Goal: Task Accomplishment & Management: Complete application form

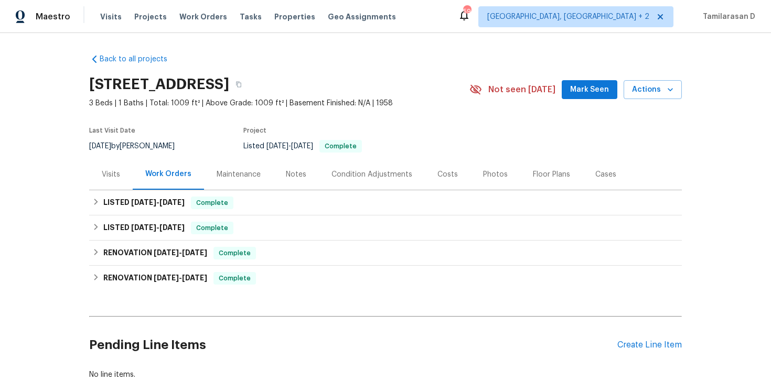
scroll to position [22, 0]
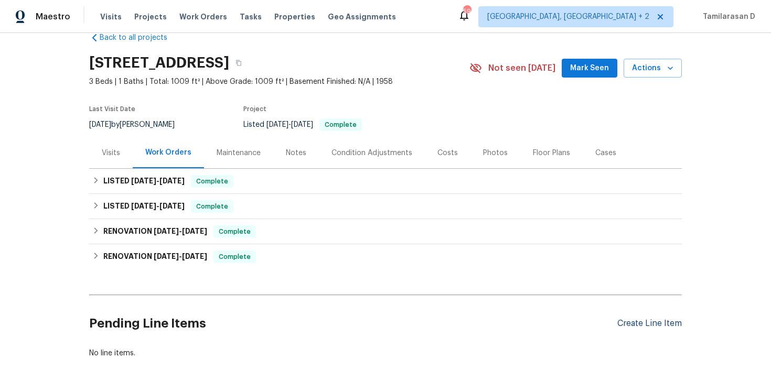
click at [646, 321] on div "Create Line Item" at bounding box center [649, 324] width 65 height 10
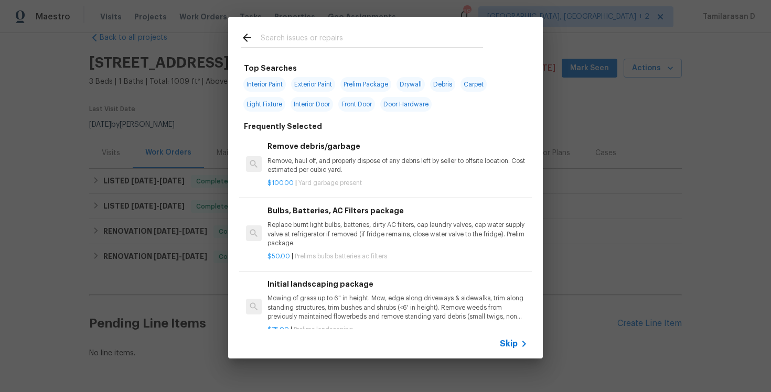
click at [512, 346] on span "Skip" at bounding box center [509, 344] width 18 height 10
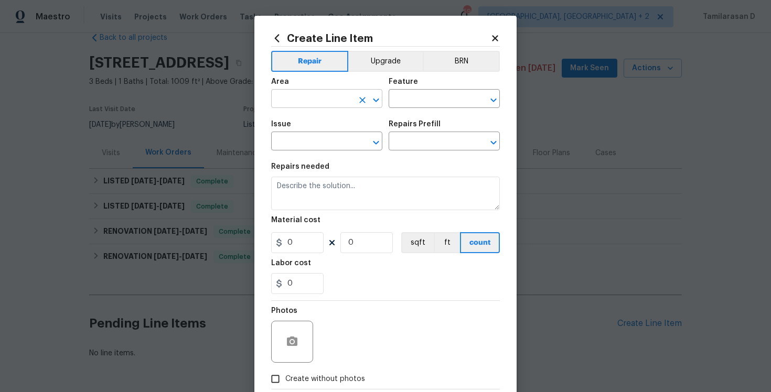
click at [314, 98] on input "text" at bounding box center [312, 100] width 82 height 16
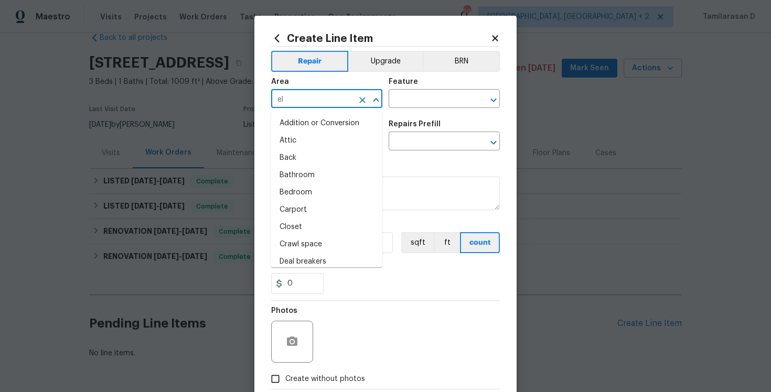
type input "ele"
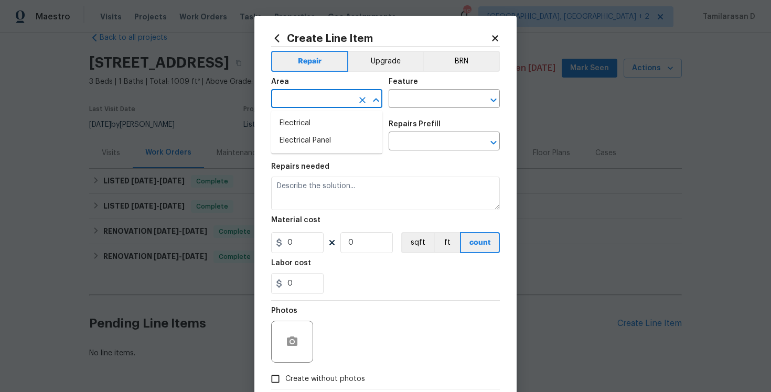
type input "c"
click at [314, 124] on li "Electrical" at bounding box center [326, 123] width 111 height 17
type input "Electrical"
click at [420, 104] on input "text" at bounding box center [430, 100] width 82 height 16
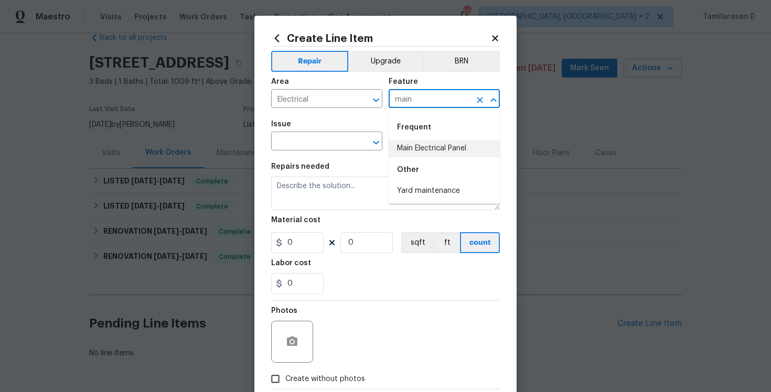
click at [419, 144] on li "Main Electrical Panel" at bounding box center [444, 148] width 111 height 17
type input "Main Electrical Panel"
click at [321, 140] on input "text" at bounding box center [312, 142] width 82 height 16
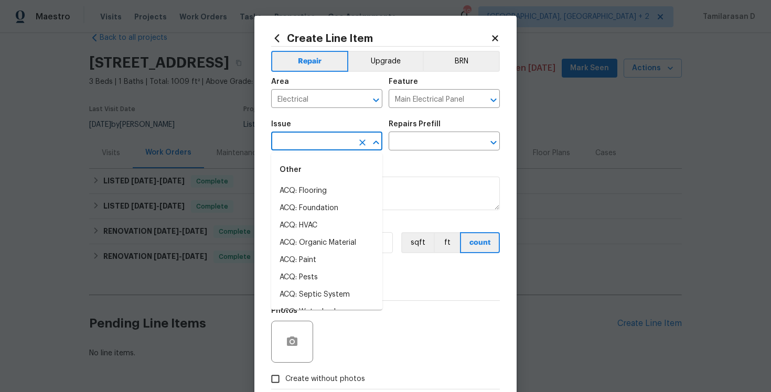
click at [302, 142] on input "text" at bounding box center [312, 142] width 82 height 16
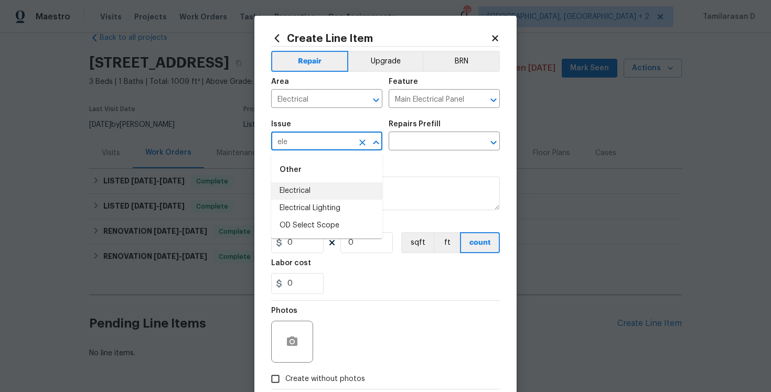
click at [316, 182] on div "Other" at bounding box center [326, 169] width 111 height 25
click at [319, 192] on li "Electrical" at bounding box center [326, 190] width 111 height 17
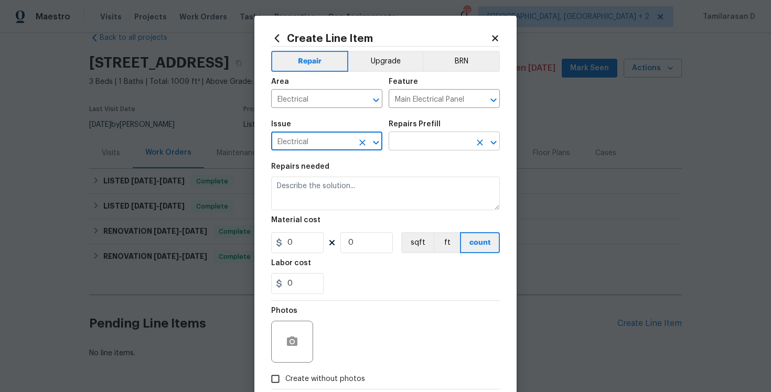
type input "Electrical"
click at [409, 148] on input "text" at bounding box center [430, 142] width 82 height 16
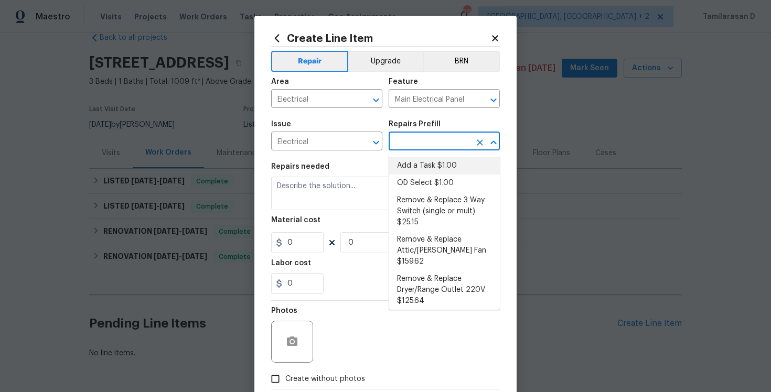
click at [414, 169] on li "Add a Task $1.00" at bounding box center [444, 165] width 111 height 17
type input "Add a Task $1.00"
type textarea "HPM to detail"
type input "1"
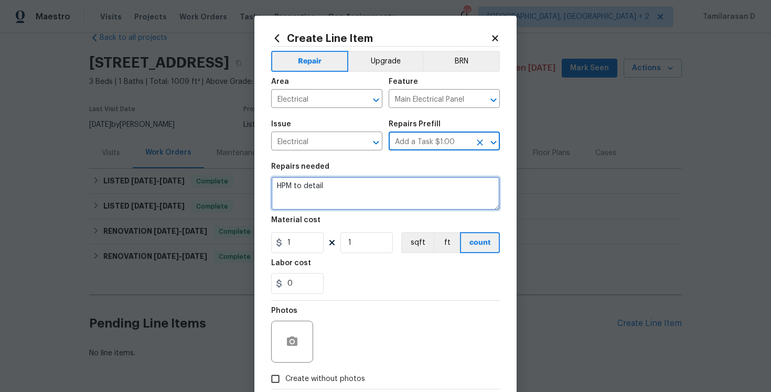
click at [297, 201] on textarea "HPM to detail" at bounding box center [385, 194] width 229 height 34
paste textarea "Feedback received that the thermostat is not working and there is no power in s…"
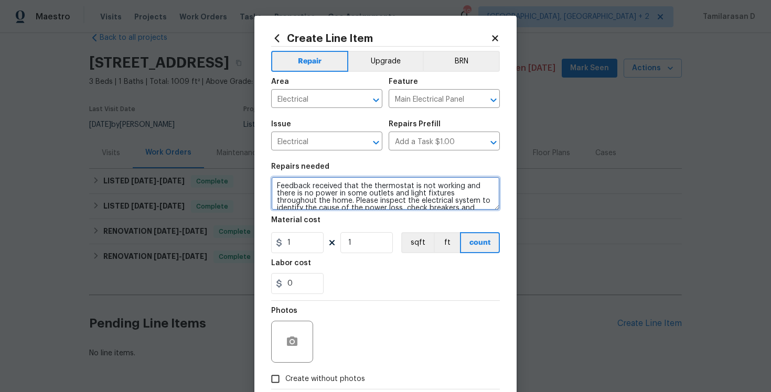
scroll to position [22, 0]
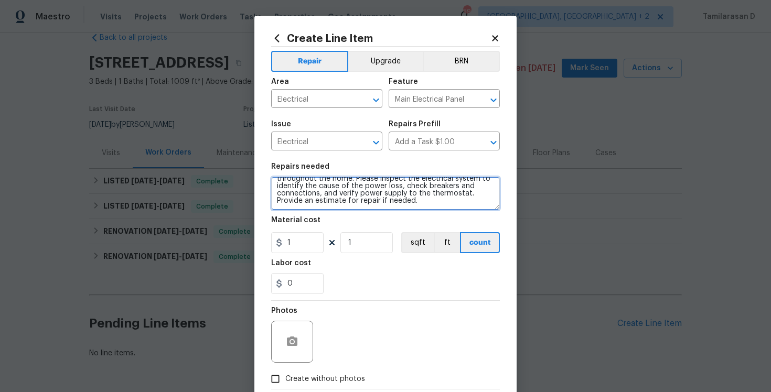
type textarea "Feedback received that the thermostat is not working and there is no power in s…"
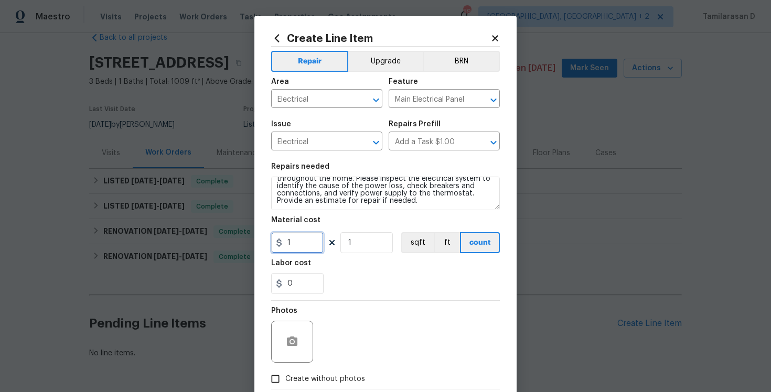
click at [300, 252] on input "1" at bounding box center [297, 242] width 52 height 21
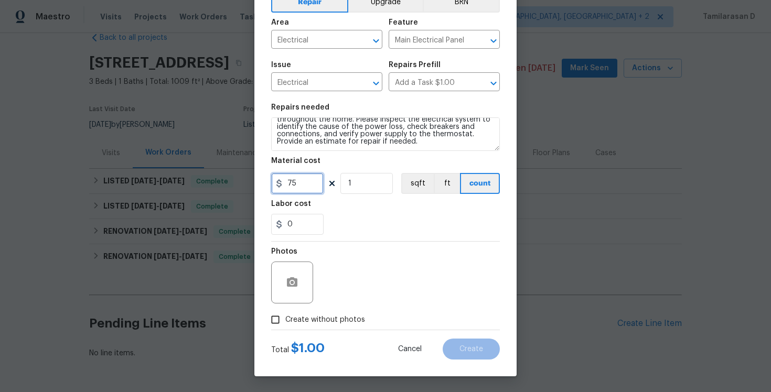
type input "75"
click at [338, 274] on div "Photos" at bounding box center [385, 276] width 229 height 68
click at [278, 321] on input "Create without photos" at bounding box center [275, 320] width 20 height 20
checkbox input "true"
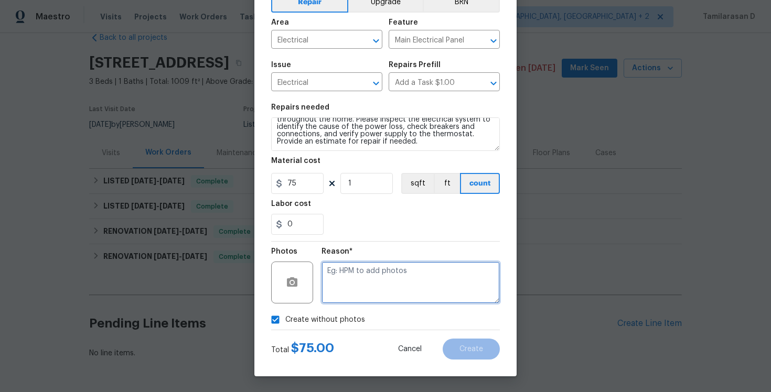
click at [356, 282] on textarea at bounding box center [410, 283] width 178 height 42
type textarea "N/A"
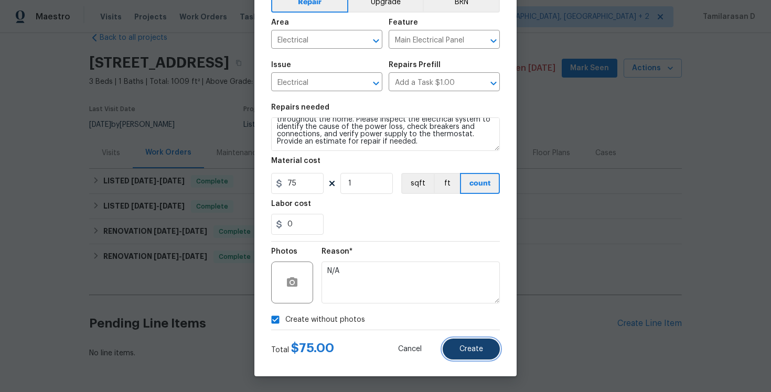
click at [483, 349] on button "Create" at bounding box center [471, 349] width 57 height 21
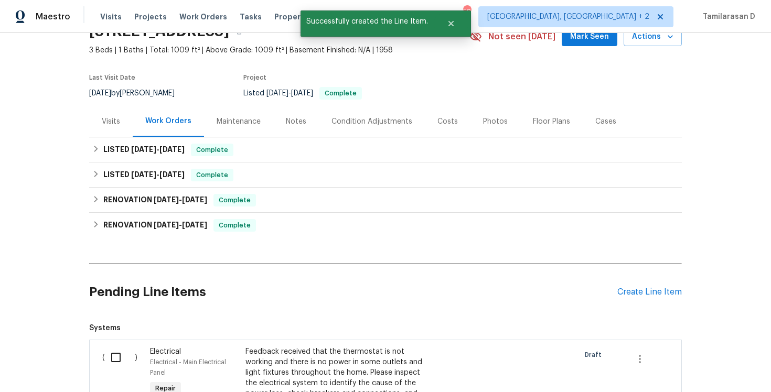
scroll to position [63, 0]
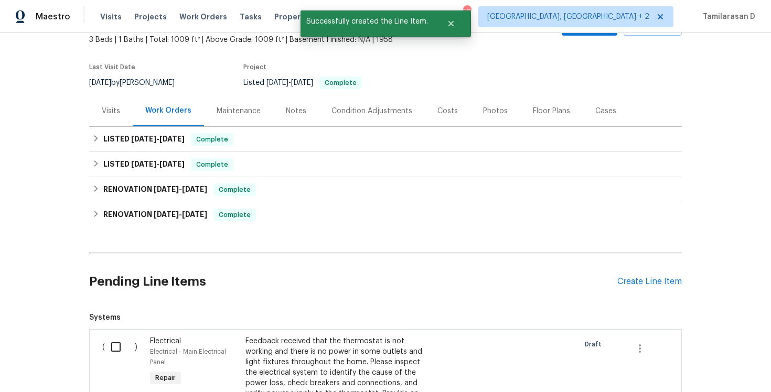
click at [116, 347] on input "checkbox" at bounding box center [120, 347] width 30 height 22
checkbox input "true"
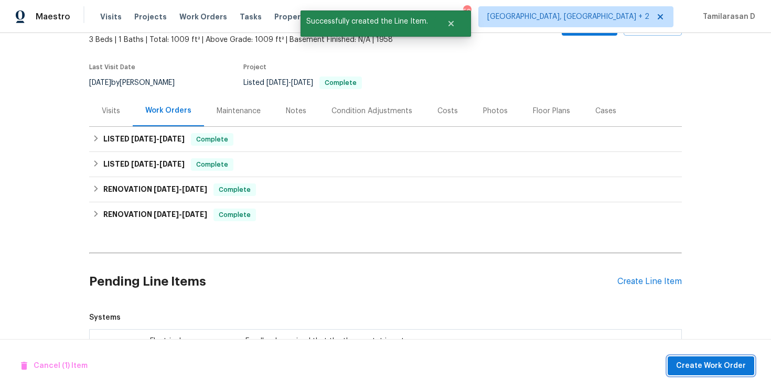
click at [708, 364] on span "Create Work Order" at bounding box center [711, 366] width 70 height 13
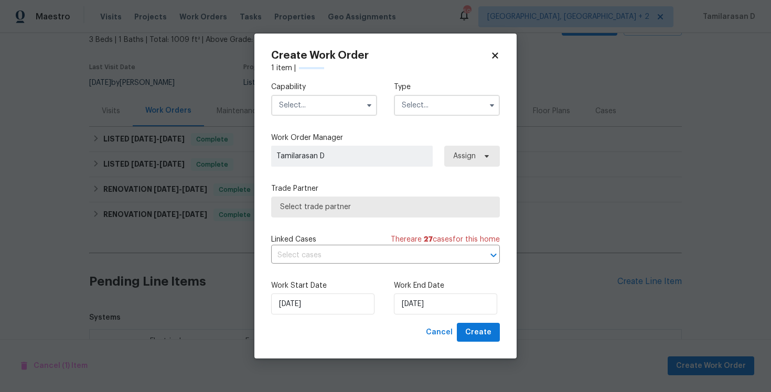
click at [442, 110] on input "text" at bounding box center [447, 105] width 106 height 21
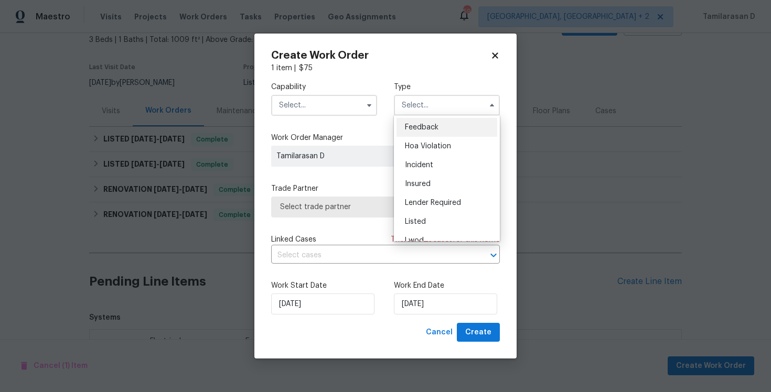
click at [416, 135] on div "Feedback" at bounding box center [446, 127] width 101 height 19
type input "Feedback"
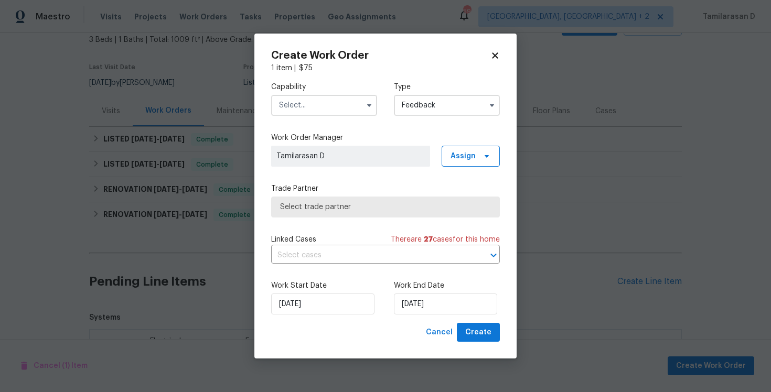
click at [308, 112] on input "text" at bounding box center [324, 105] width 106 height 21
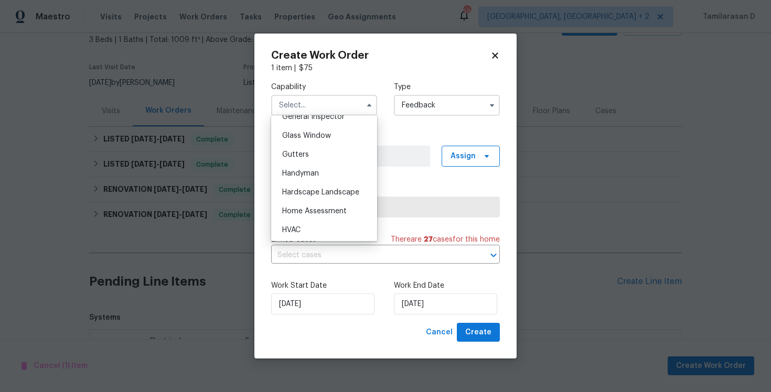
scroll to position [518, 0]
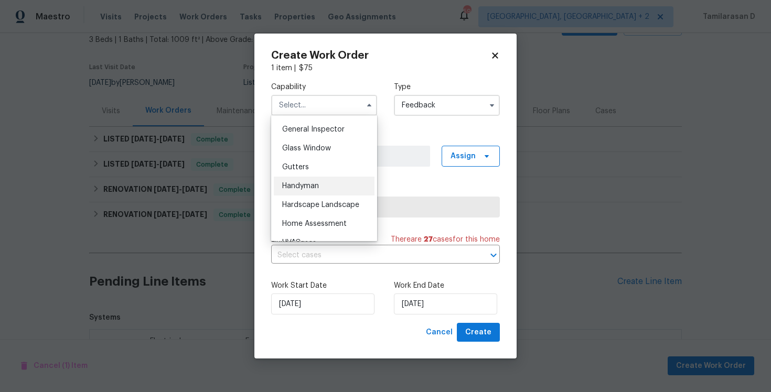
click at [296, 177] on div "Handyman" at bounding box center [324, 186] width 101 height 19
type input "Handyman"
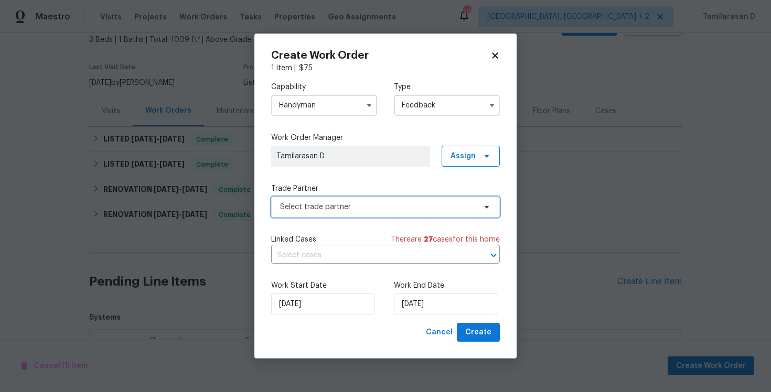
click at [334, 209] on span "Select trade partner" at bounding box center [378, 207] width 196 height 10
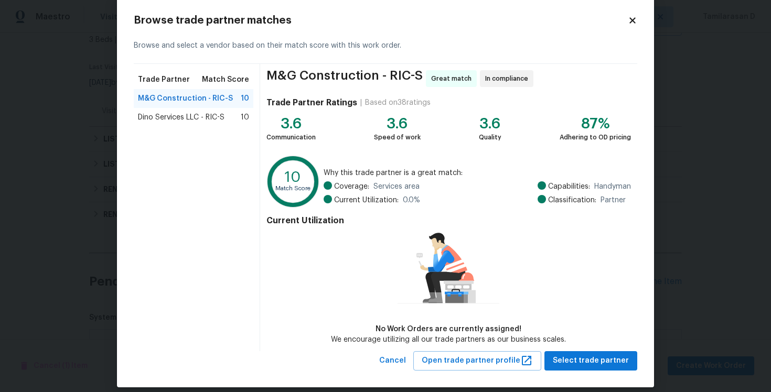
scroll to position [27, 0]
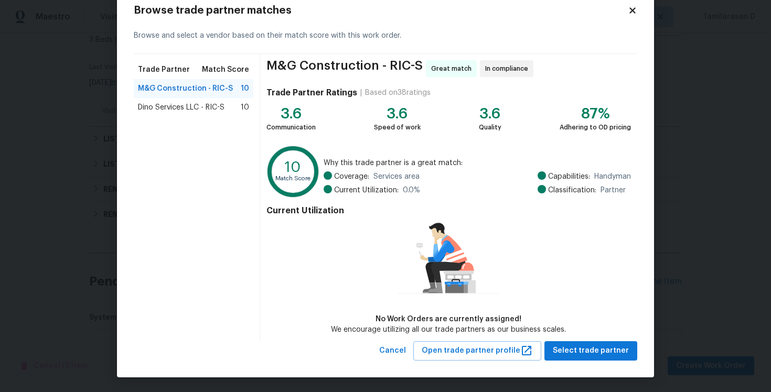
click at [176, 112] on span "Dino Services LLC - RIC-S" at bounding box center [181, 107] width 87 height 10
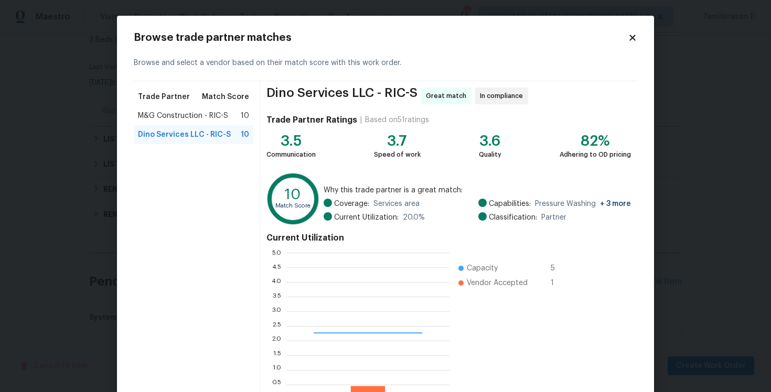
scroll to position [147, 163]
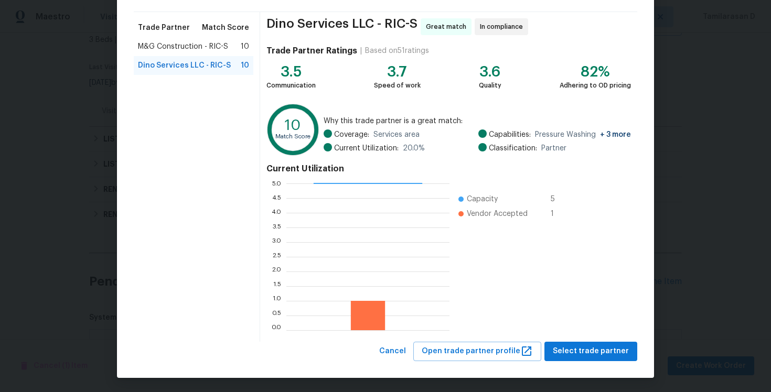
click at [618, 130] on span "+ 3 more" at bounding box center [613, 135] width 35 height 10
click at [185, 48] on span "M&G Construction - RIC-S" at bounding box center [183, 46] width 90 height 10
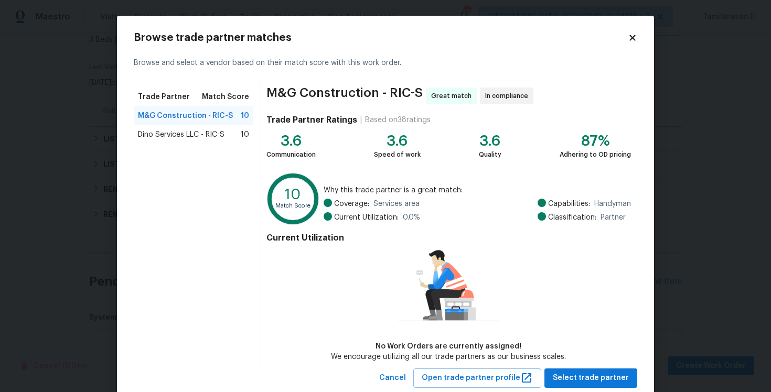
scroll to position [27, 0]
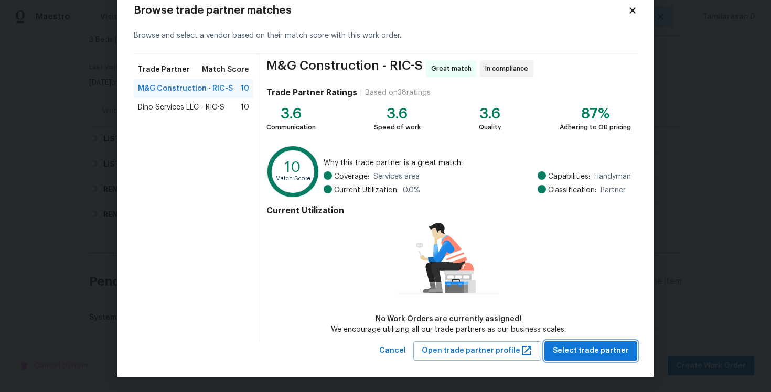
click at [572, 353] on span "Select trade partner" at bounding box center [591, 351] width 76 height 13
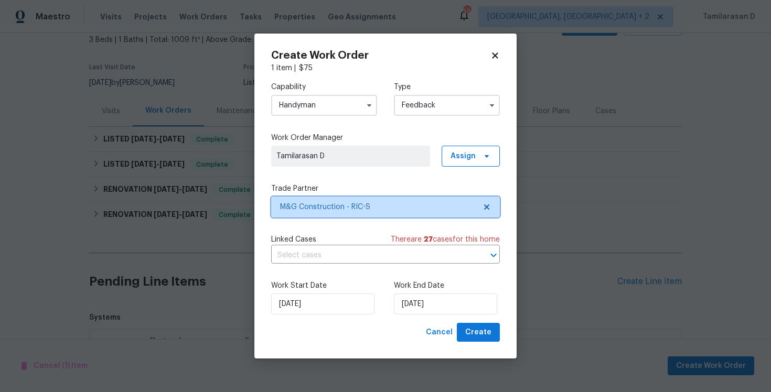
scroll to position [0, 0]
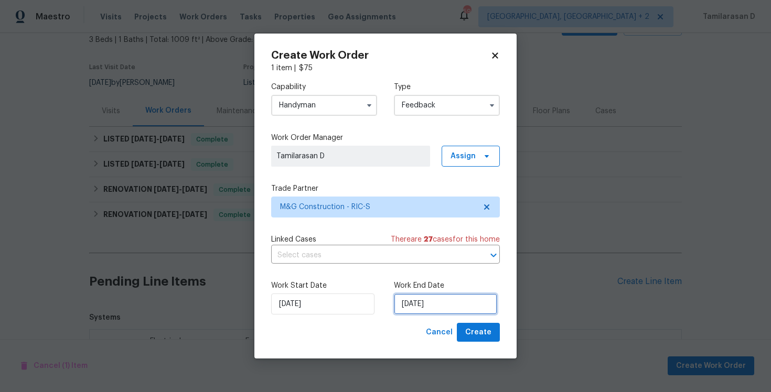
click at [421, 303] on input "06/10/2025" at bounding box center [445, 304] width 103 height 21
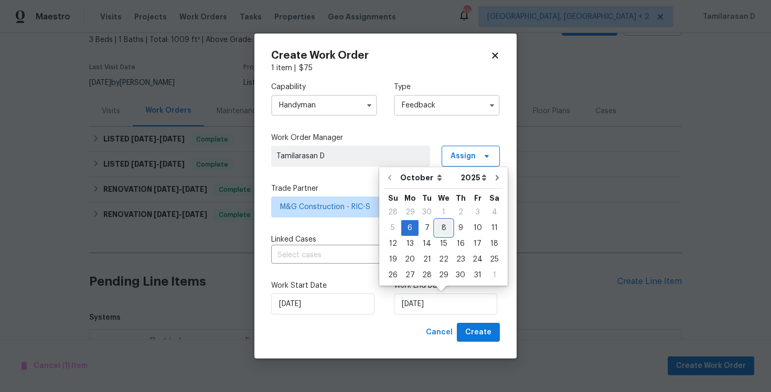
click at [444, 232] on div "8" at bounding box center [443, 228] width 17 height 15
type input "08/10/2025"
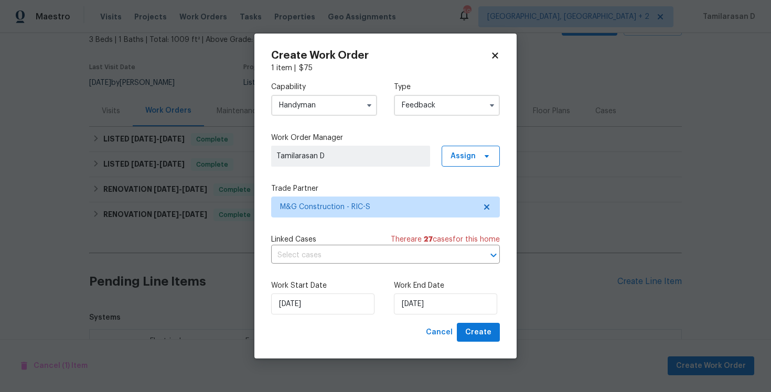
click at [477, 317] on div "Work Start Date 06/10/2025 Work End Date 08/10/2025" at bounding box center [385, 297] width 229 height 51
click at [477, 329] on span "Create" at bounding box center [478, 332] width 26 height 13
checkbox input "false"
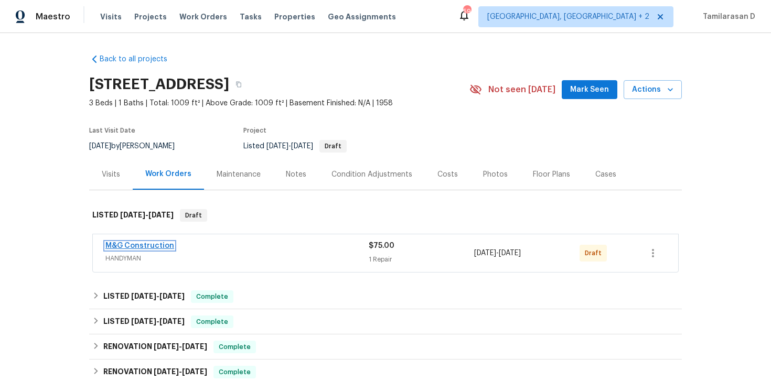
click at [135, 245] on link "M&G Construction" at bounding box center [139, 245] width 69 height 7
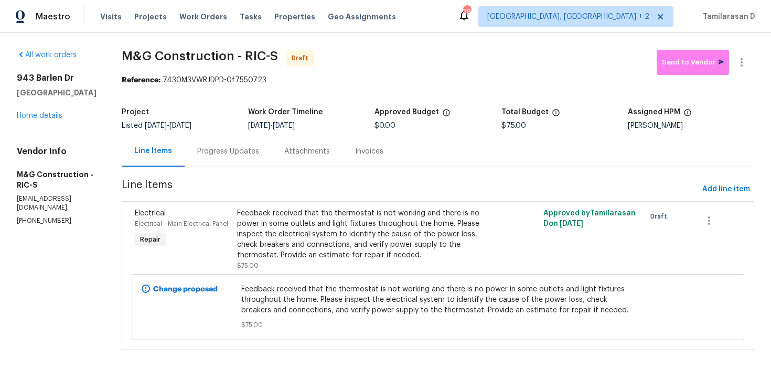
click at [226, 156] on div "Progress Updates" at bounding box center [228, 151] width 62 height 10
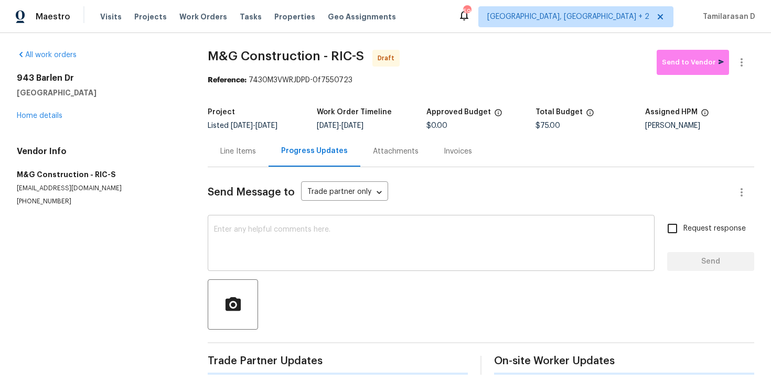
click at [244, 244] on textarea at bounding box center [431, 244] width 434 height 37
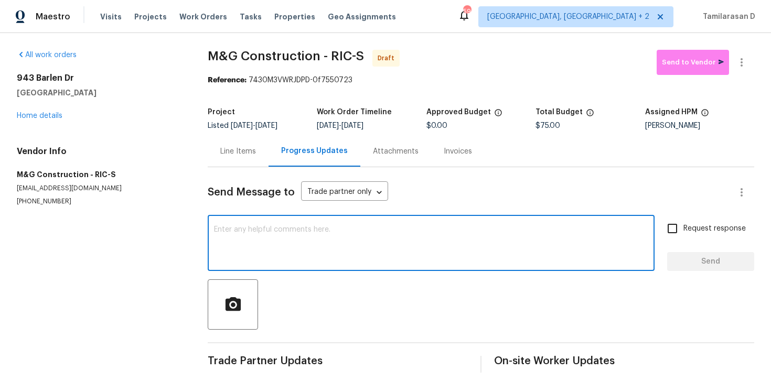
paste textarea "Hey, this is Tamil from Opendoor. I’m confirming you received the WO for the pr…"
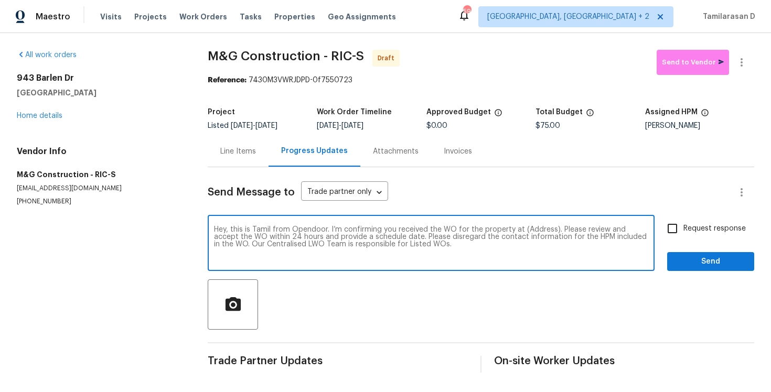
click at [538, 231] on textarea "Hey, this is Tamil from Opendoor. I’m confirming you received the WO for the pr…" at bounding box center [431, 244] width 434 height 37
paste textarea "943 Barlen Dr, Richmond, VA 23225"
type textarea "Hey, this is Tamil from Opendoor. I’m confirming you received the WO for the pr…"
click at [660, 234] on div "Hey, this is Tamil from Opendoor. I’m confirming you received the WO for the pr…" at bounding box center [481, 244] width 546 height 53
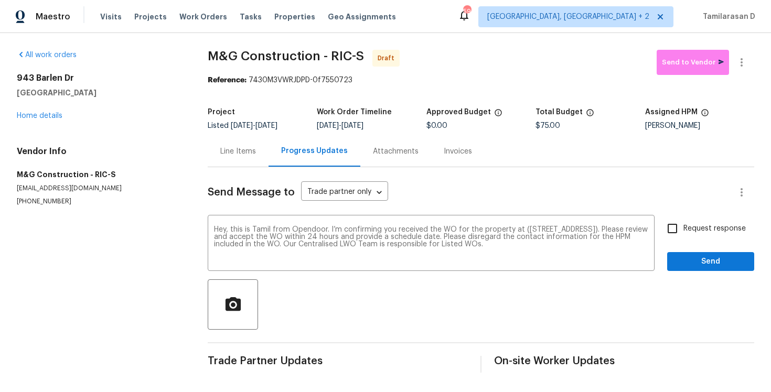
click at [678, 228] on input "Request response" at bounding box center [672, 229] width 22 height 22
checkbox input "true"
click at [694, 260] on span "Send" at bounding box center [710, 261] width 70 height 13
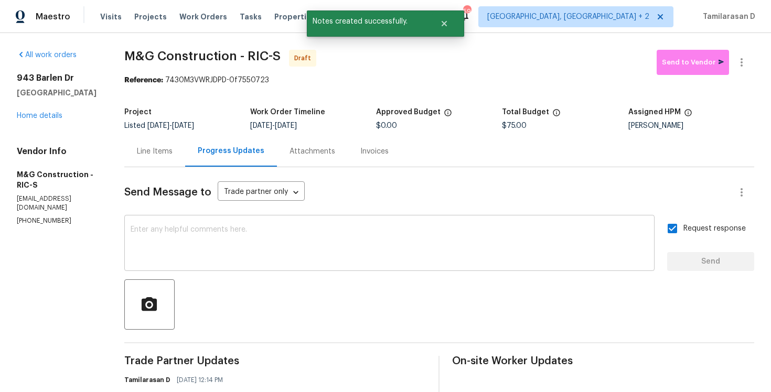
click at [205, 261] on textarea at bounding box center [390, 244] width 518 height 37
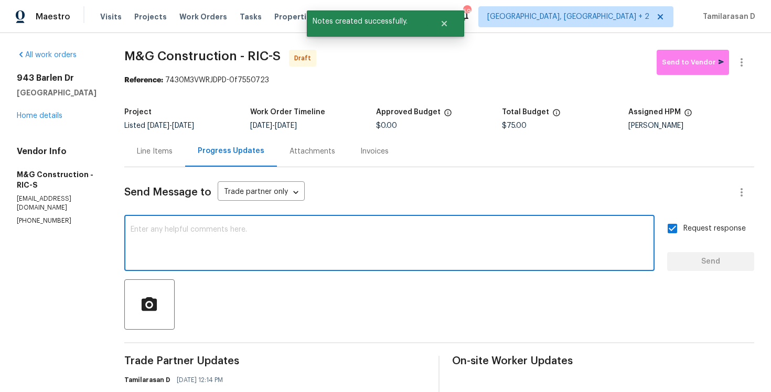
paste textarea "Attention All Work Orders must include before-photos (both close-up and wide-an…"
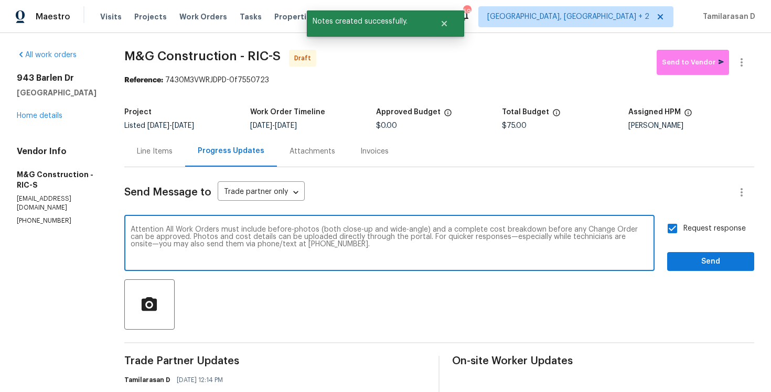
type textarea "Attention All Work Orders must include before-photos (both close-up and wide-an…"
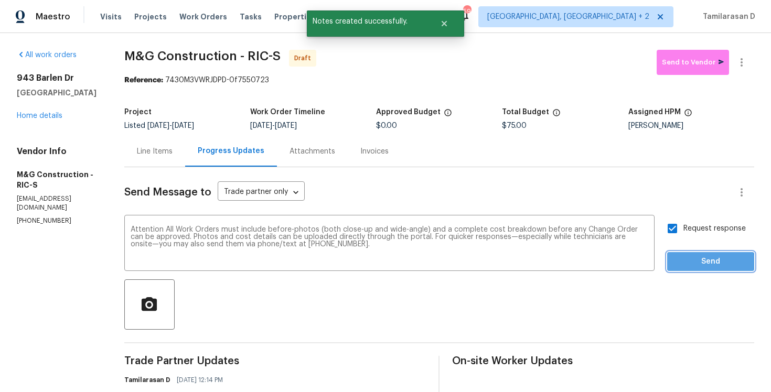
click at [702, 263] on span "Send" at bounding box center [710, 261] width 70 height 13
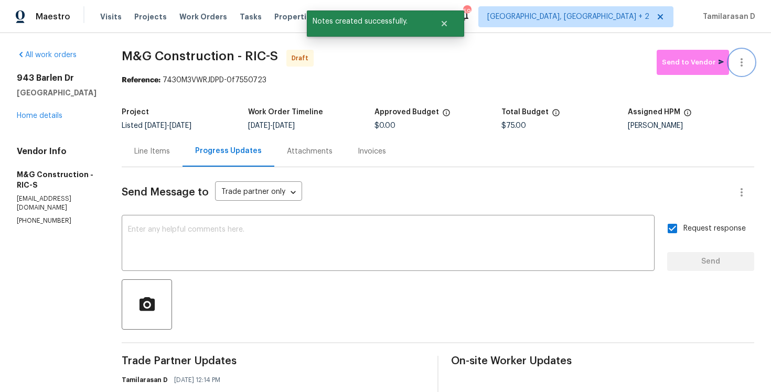
click at [747, 64] on icon "button" at bounding box center [741, 62] width 13 height 13
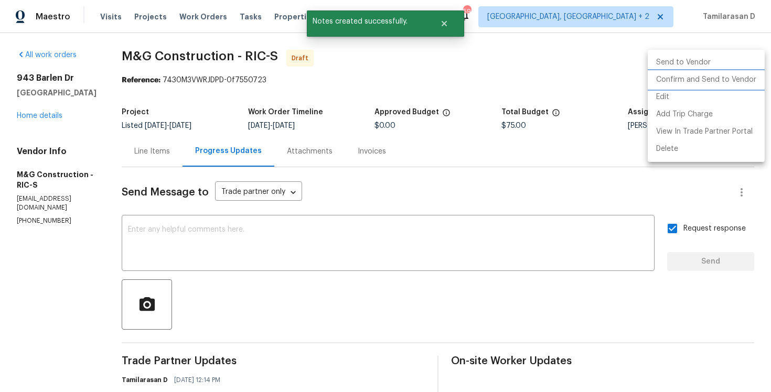
click at [666, 84] on li "Confirm and Send to Vendor" at bounding box center [706, 79] width 117 height 17
click at [455, 65] on div at bounding box center [385, 196] width 771 height 392
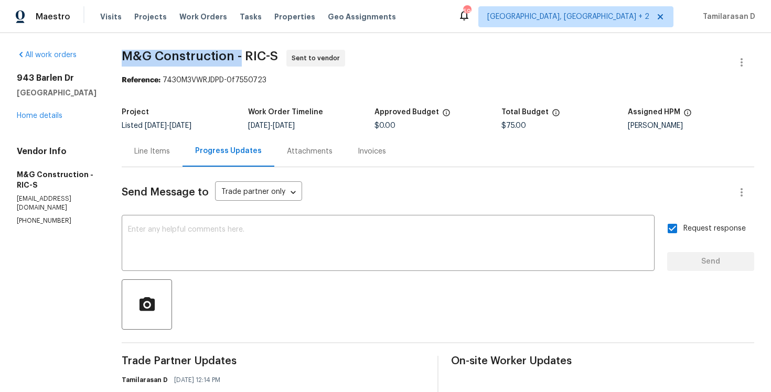
drag, startPoint x: 124, startPoint y: 57, endPoint x: 243, endPoint y: 61, distance: 119.6
click at [243, 61] on span "M&G Construction - RIC-S" at bounding box center [200, 56] width 156 height 13
copy span "M&G Construction -"
click at [165, 53] on span "M&G Construction - RIC-S" at bounding box center [200, 56] width 156 height 13
click at [223, 94] on section "M&G Construction - RIC-S Sent to vendor Reference: 7430M3VWRJDPD-0f7550723 Proj…" at bounding box center [438, 289] width 632 height 478
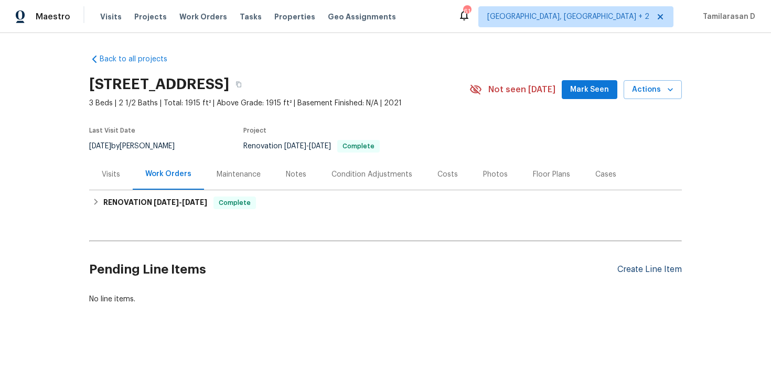
click at [661, 266] on div "Create Line Item" at bounding box center [649, 270] width 65 height 10
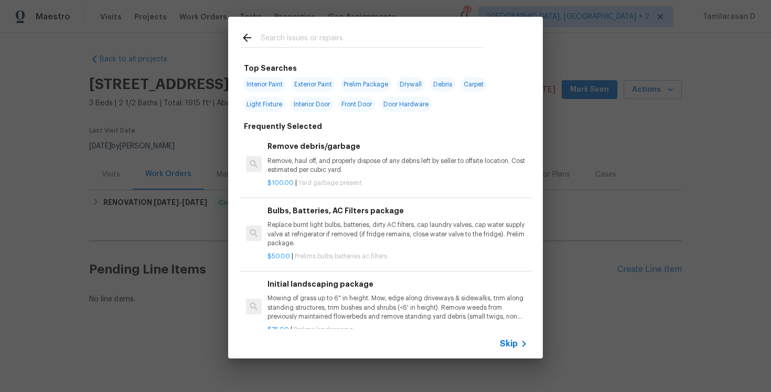
click at [521, 349] on icon at bounding box center [524, 344] width 13 height 13
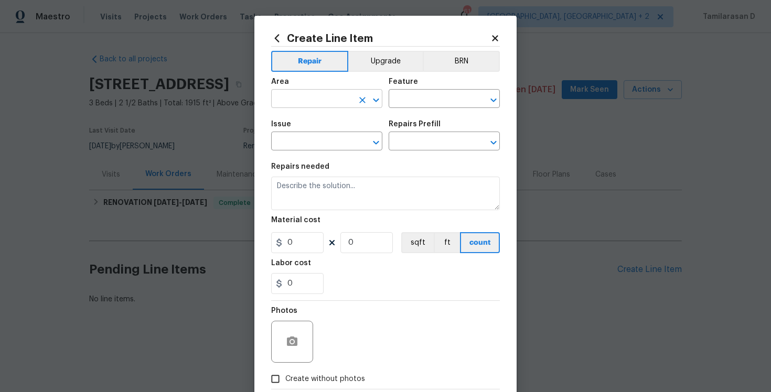
click at [310, 101] on input "text" at bounding box center [312, 100] width 82 height 16
click at [327, 144] on li "Interior Overall" at bounding box center [326, 140] width 111 height 17
type input "Interior Overall"
click at [395, 104] on input "text" at bounding box center [430, 100] width 82 height 16
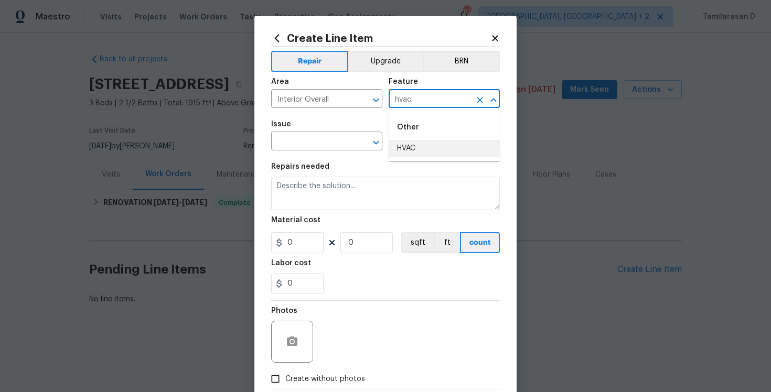
click at [433, 147] on li "HVAC" at bounding box center [444, 148] width 111 height 17
type input "HVAC"
click at [304, 141] on input "text" at bounding box center [312, 142] width 82 height 16
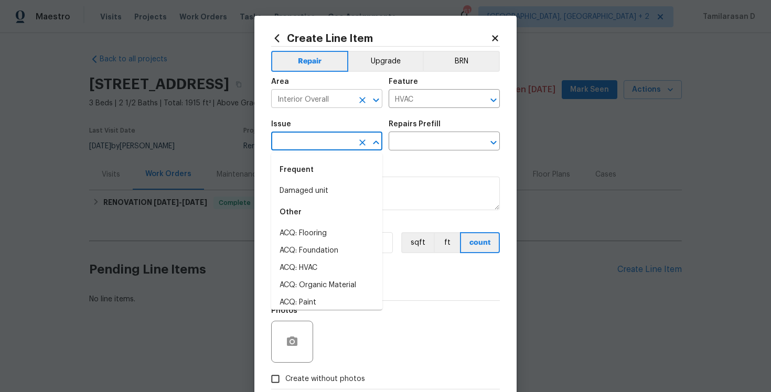
click at [363, 99] on icon "Clear" at bounding box center [362, 100] width 6 height 6
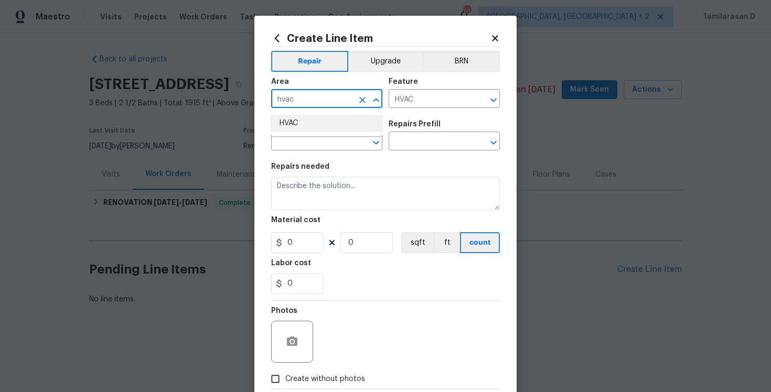
click at [307, 123] on li "HVAC" at bounding box center [326, 123] width 111 height 17
type input "HVAC"
click at [301, 136] on input "text" at bounding box center [312, 142] width 82 height 16
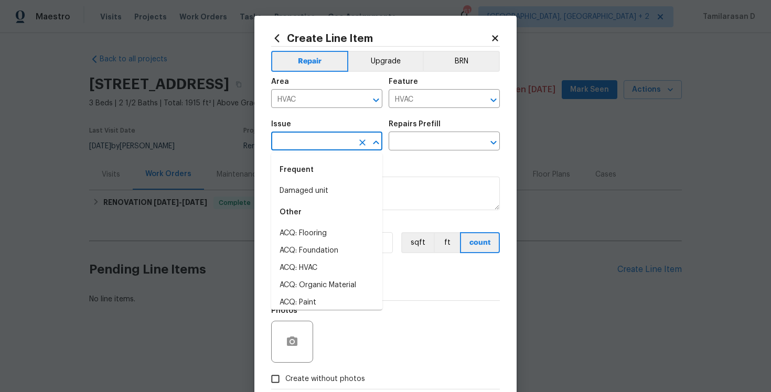
type input "t"
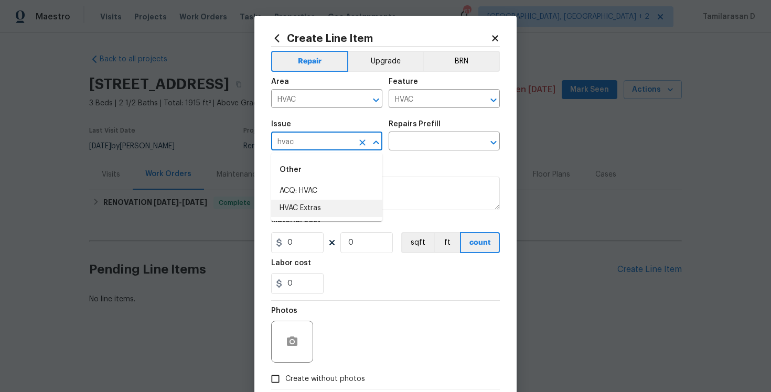
click at [309, 209] on li "HVAC Extras" at bounding box center [326, 208] width 111 height 17
type input "HVAC Extras"
click at [409, 143] on input "text" at bounding box center [430, 142] width 82 height 16
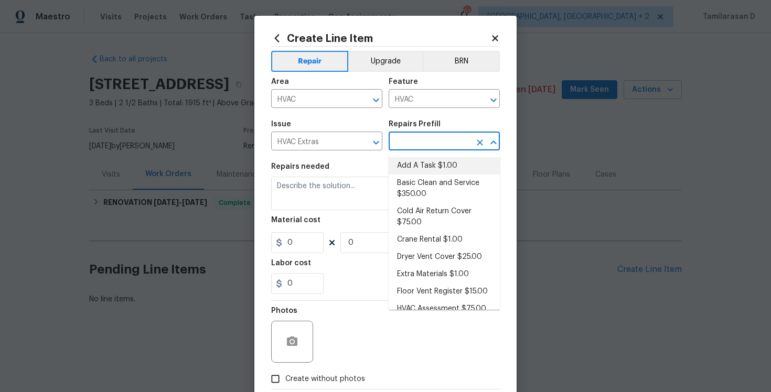
click at [418, 167] on li "Add A Task $1.00" at bounding box center [444, 165] width 111 height 17
type input "Add A Task $1.00"
type textarea "HPM to detail"
type input "1"
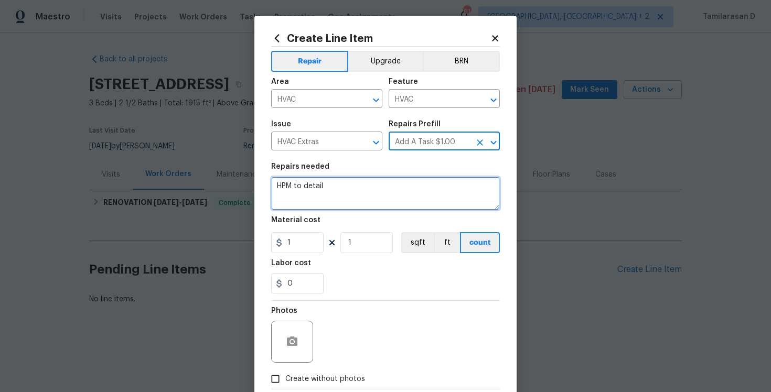
click at [302, 200] on textarea "HPM to detail" at bounding box center [385, 194] width 229 height 34
paste textarea "Inspect and repair the downstairs thermostat — currently set to 72°F but readin…"
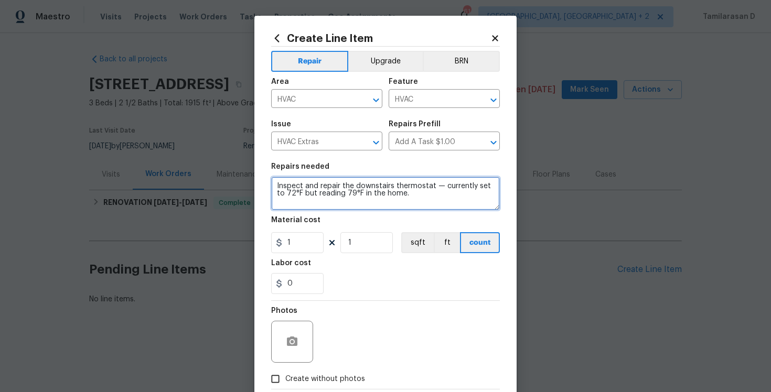
type textarea "Inspect and repair the downstairs thermostat — currently set to 72°F but readin…"
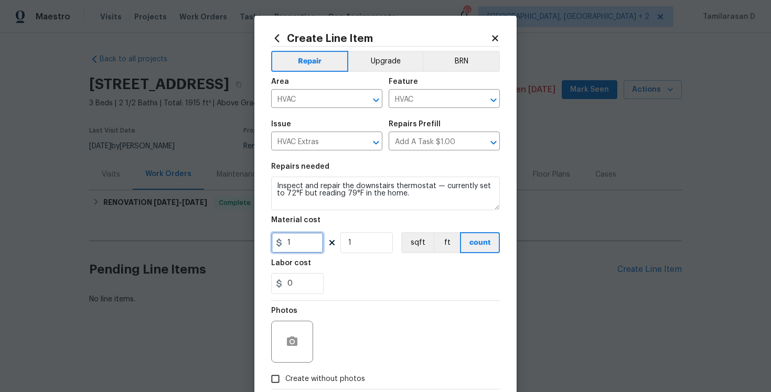
click at [298, 243] on input "1" at bounding box center [297, 242] width 52 height 21
type input "75"
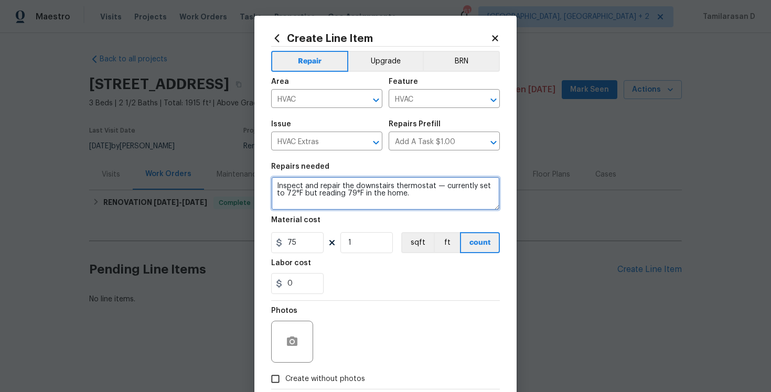
click at [439, 188] on textarea "Inspect and repair the downstairs thermostat — currently set to 72°F but readin…" at bounding box center [385, 194] width 229 height 34
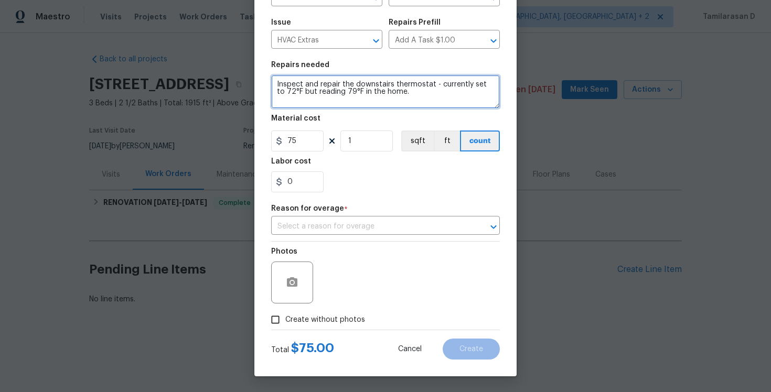
type textarea "Inspect and repair the downstairs thermostat - currently set to 72°F but readin…"
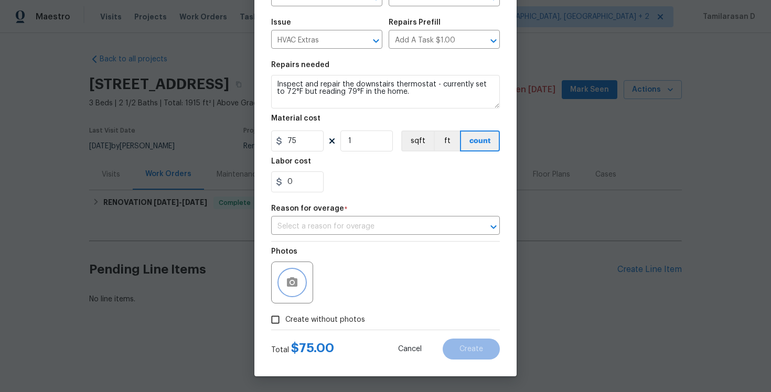
click at [299, 290] on button "button" at bounding box center [292, 282] width 25 height 25
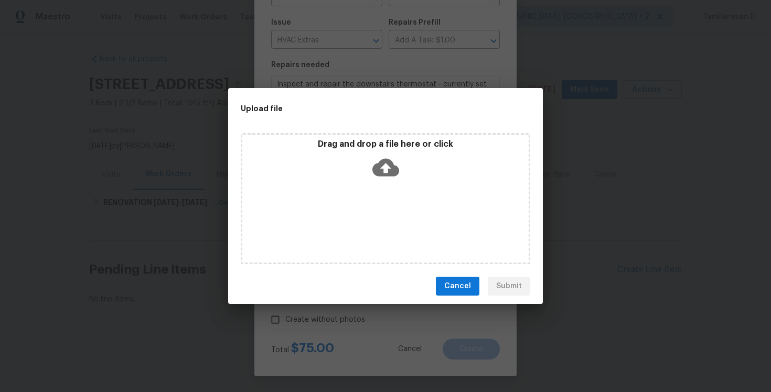
click at [387, 163] on icon at bounding box center [385, 168] width 27 height 18
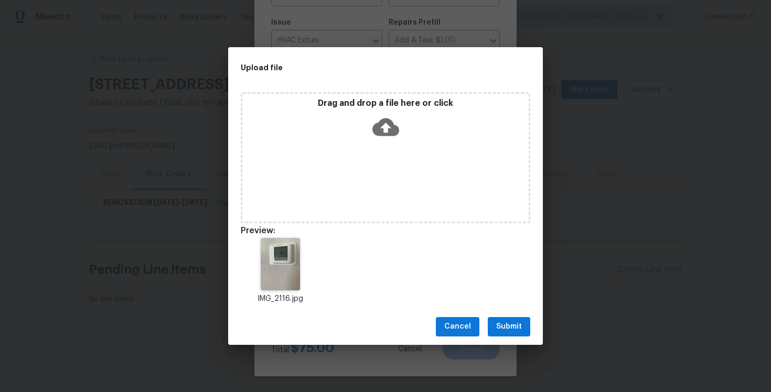
scroll to position [8, 0]
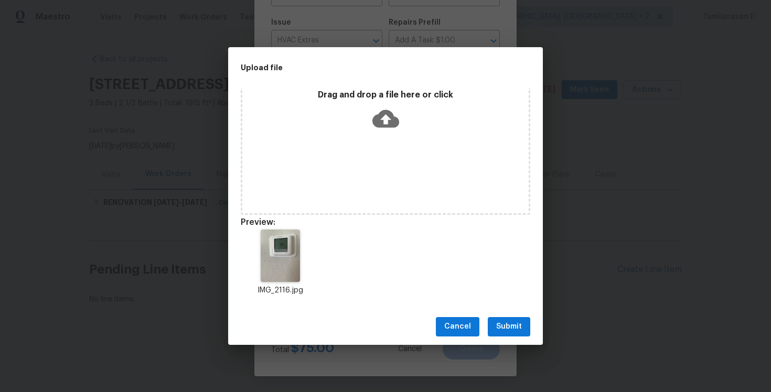
click at [504, 336] on div "Cancel Submit" at bounding box center [385, 327] width 315 height 36
click at [502, 330] on span "Submit" at bounding box center [509, 326] width 26 height 13
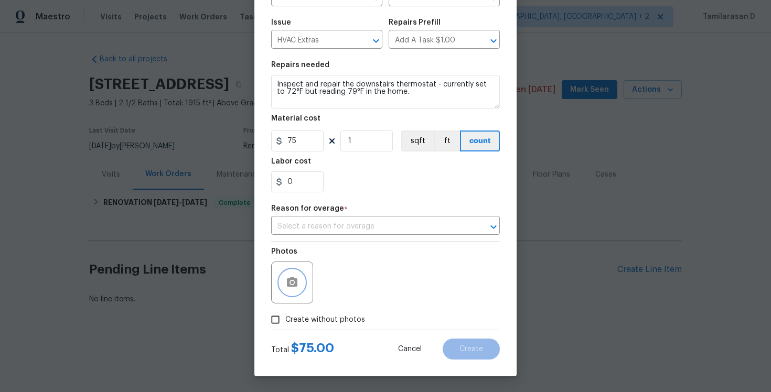
scroll to position [0, 0]
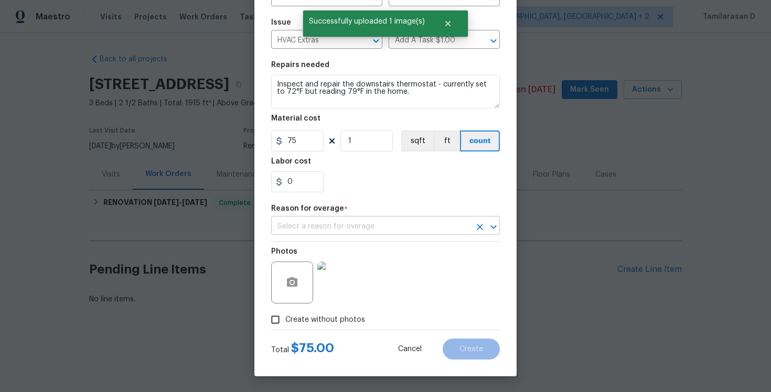
click at [361, 228] on input "text" at bounding box center [370, 227] width 199 height 16
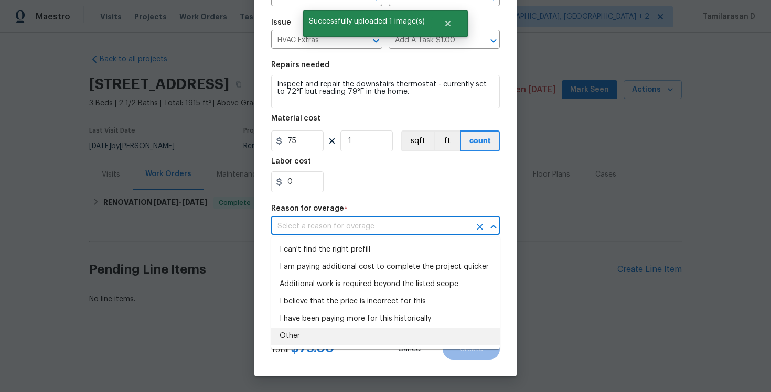
click at [326, 329] on li "Other" at bounding box center [385, 336] width 229 height 17
type input "Other"
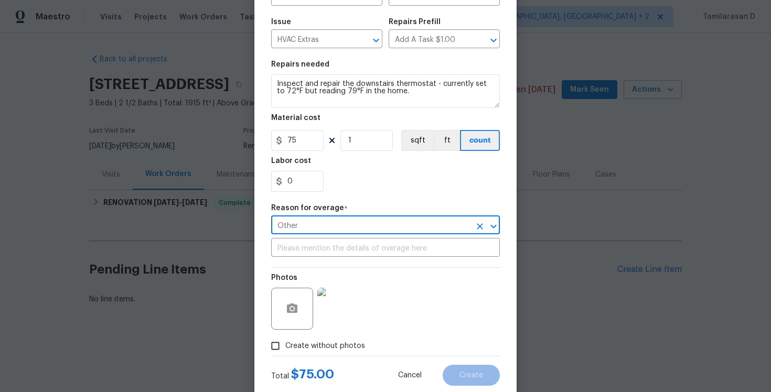
scroll to position [130, 0]
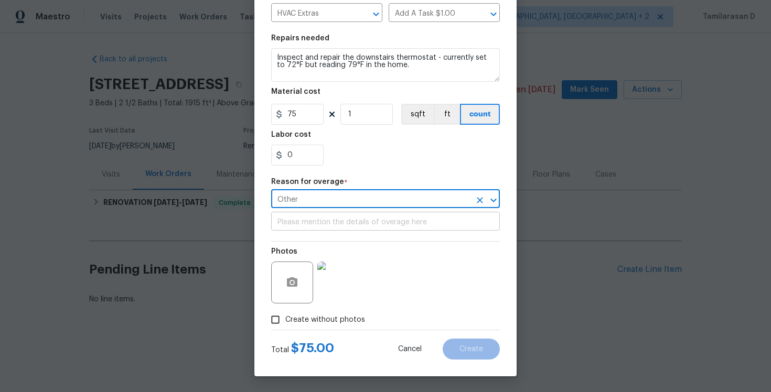
click at [358, 227] on input "text" at bounding box center [385, 222] width 229 height 16
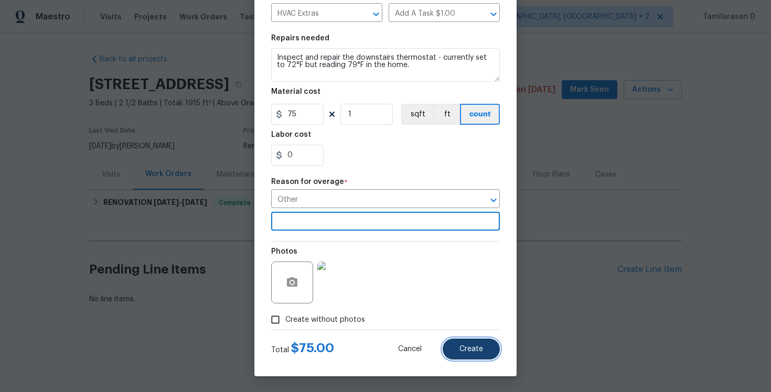
click at [455, 339] on button "Create" at bounding box center [471, 349] width 57 height 21
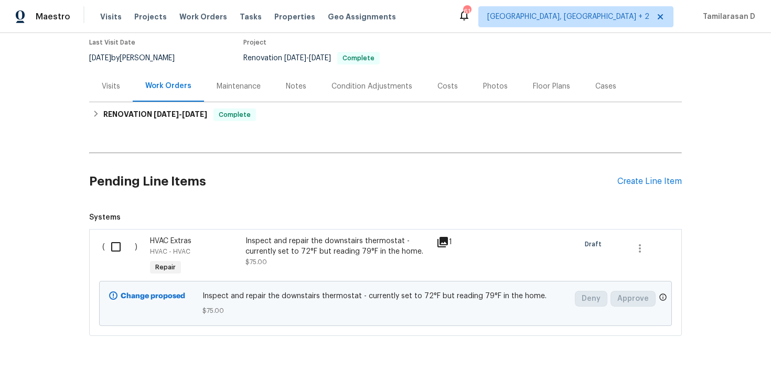
scroll to position [103, 0]
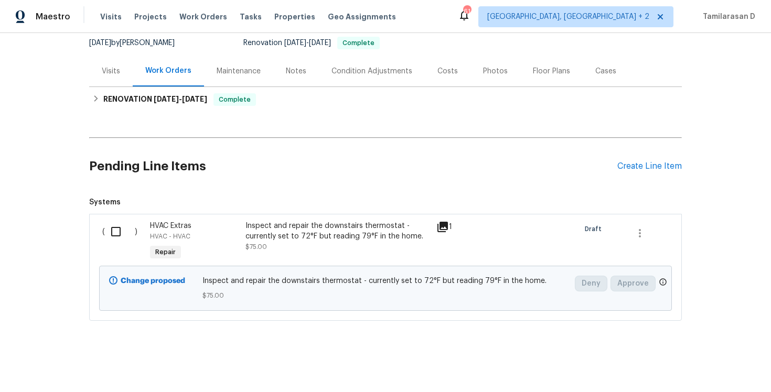
click at [116, 229] on input "checkbox" at bounding box center [120, 232] width 30 height 22
checkbox input "true"
click at [713, 358] on button "Create Work Order" at bounding box center [711, 366] width 87 height 19
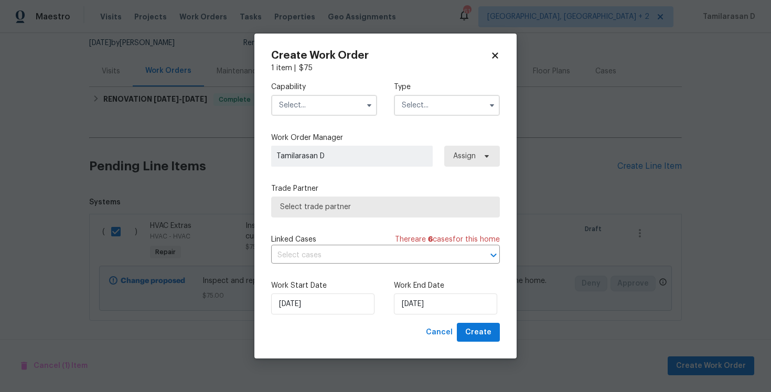
click at [442, 112] on input "text" at bounding box center [447, 105] width 106 height 21
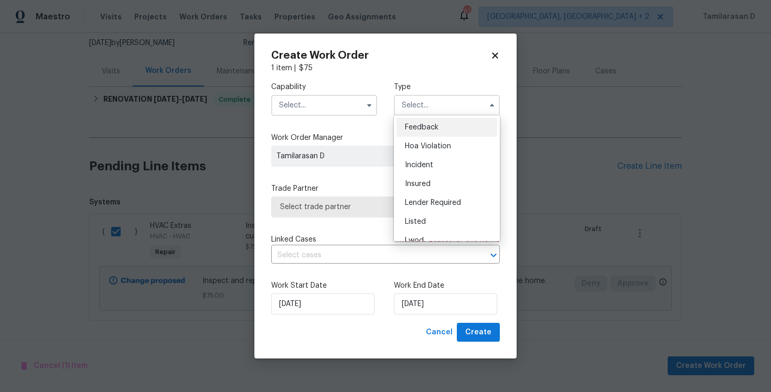
click at [432, 126] on span "Feedback" at bounding box center [422, 127] width 34 height 7
type input "Feedback"
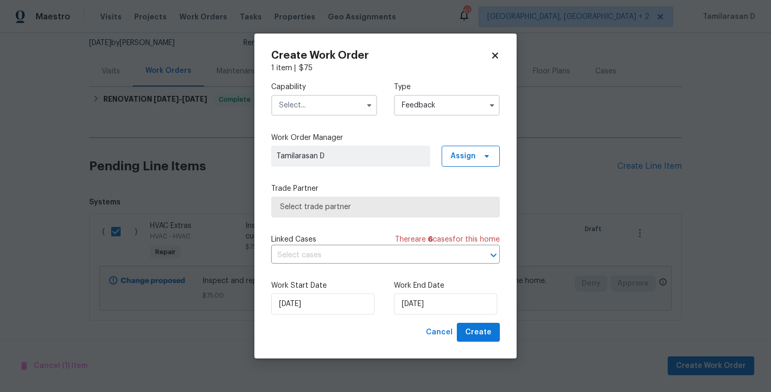
click at [311, 104] on input "text" at bounding box center [324, 105] width 106 height 21
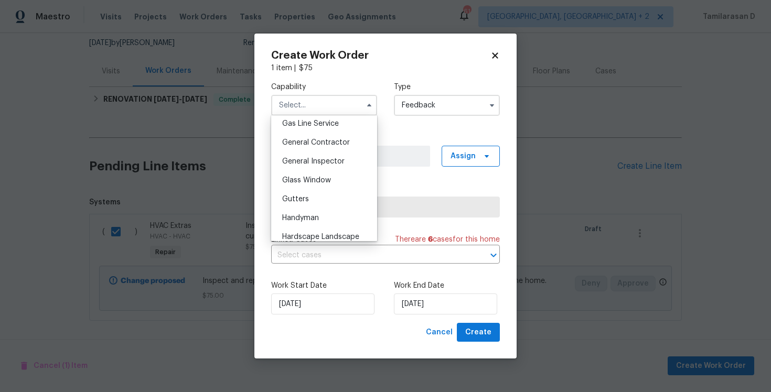
scroll to position [492, 0]
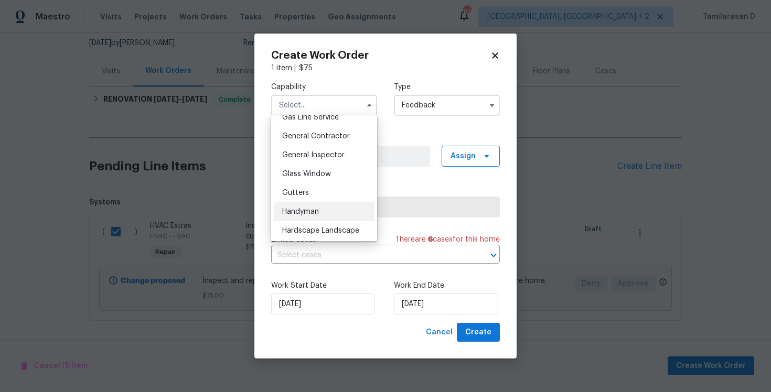
click at [293, 208] on span "Handyman" at bounding box center [300, 211] width 37 height 7
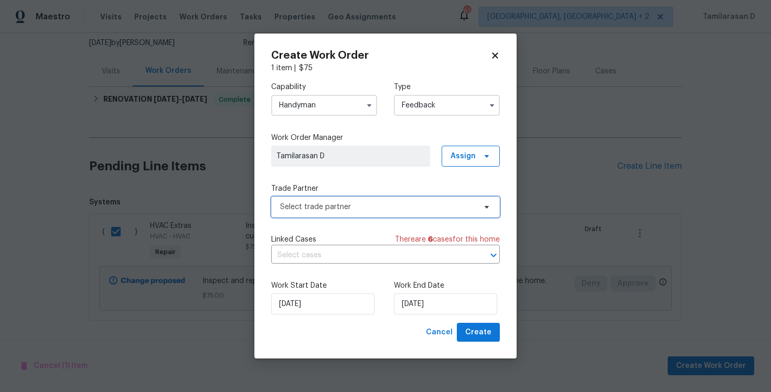
click at [300, 211] on span "Select trade partner" at bounding box center [378, 207] width 196 height 10
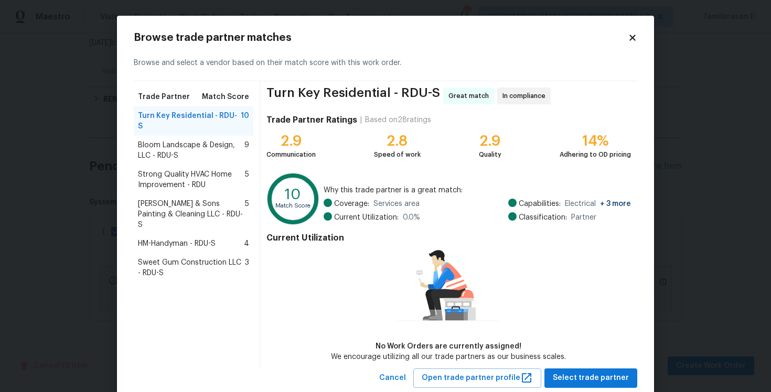
click at [186, 141] on span "Bloom Landscape & Design, LLC - RDU-S" at bounding box center [191, 150] width 106 height 21
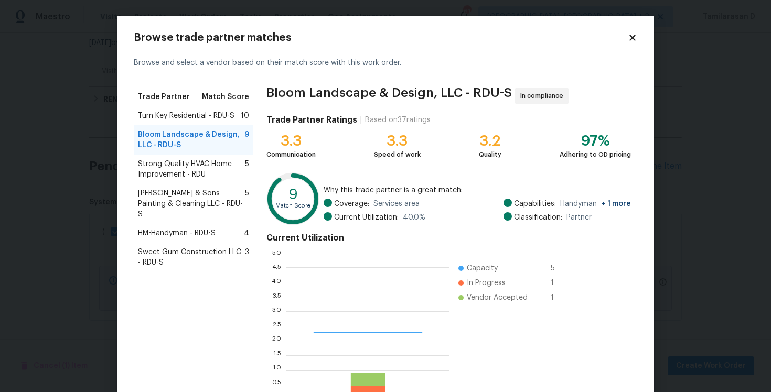
scroll to position [147, 163]
click at [630, 37] on icon at bounding box center [632, 37] width 9 height 9
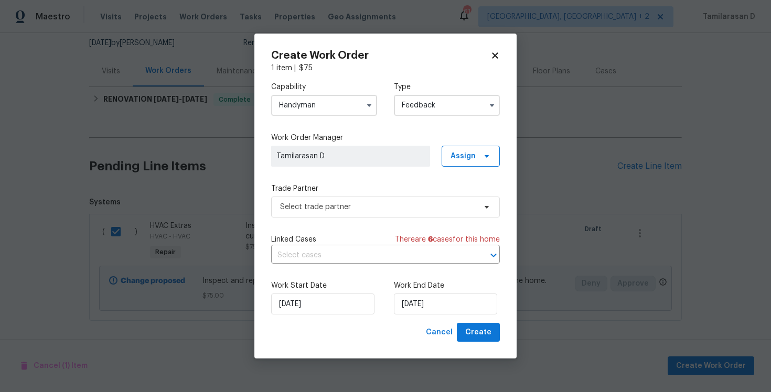
click at [335, 111] on input "Handyman" at bounding box center [324, 105] width 106 height 21
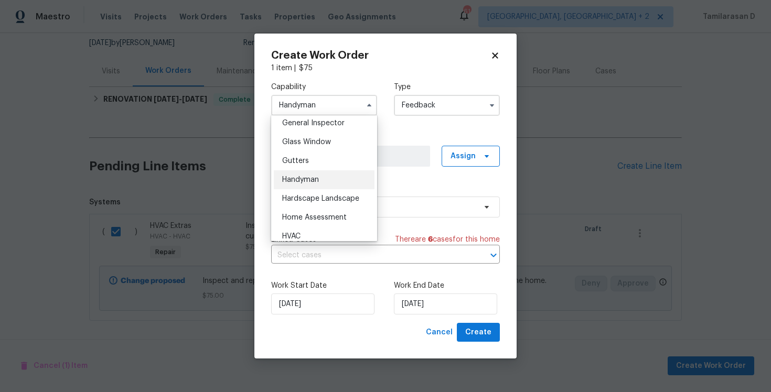
scroll to position [531, 0]
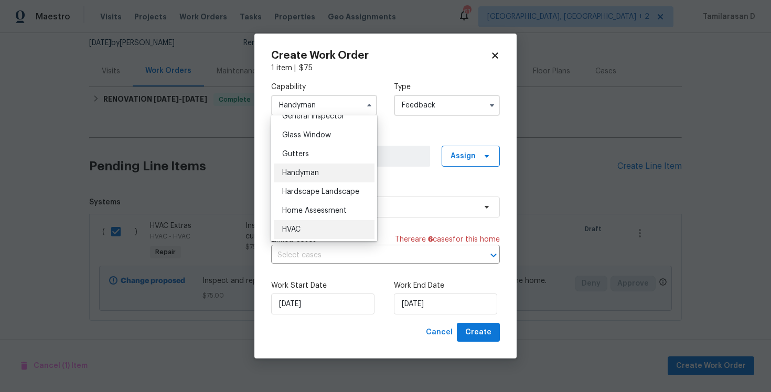
click at [300, 227] on span "HVAC" at bounding box center [291, 229] width 18 height 7
type input "HVAC"
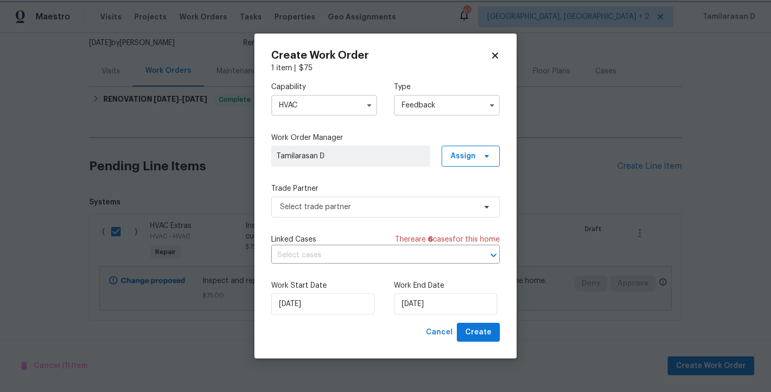
scroll to position [551, 0]
click at [321, 208] on span "Select trade partner" at bounding box center [378, 207] width 196 height 10
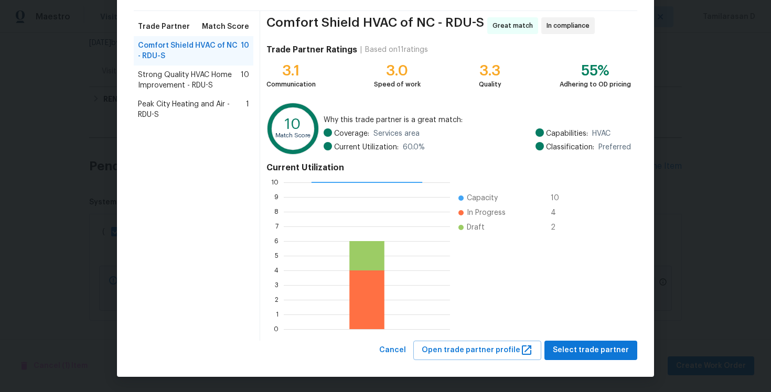
scroll to position [0, 0]
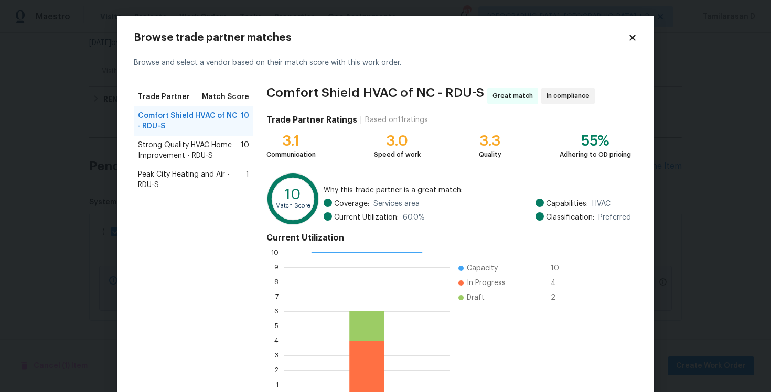
click at [631, 43] on div "Browse trade partner matches Browse and select a vendor based on their match sc…" at bounding box center [385, 232] width 503 height 398
click at [632, 37] on icon at bounding box center [632, 38] width 6 height 6
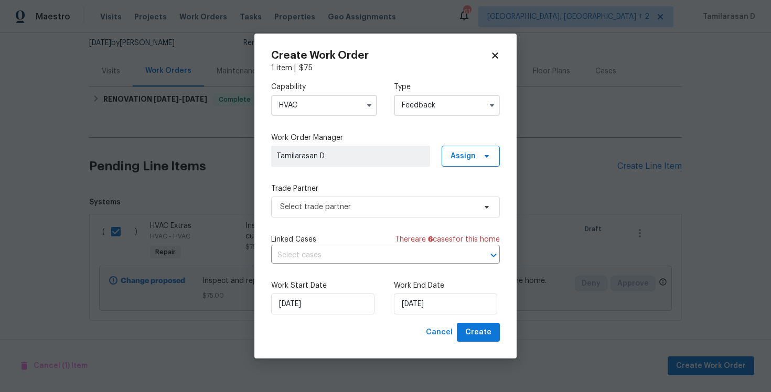
click at [335, 108] on input "HVAC" at bounding box center [324, 105] width 106 height 21
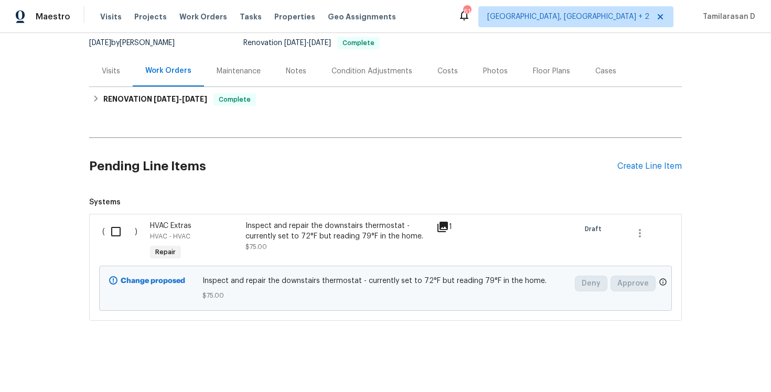
click at [117, 229] on input "checkbox" at bounding box center [120, 232] width 30 height 22
checkbox input "true"
click at [690, 363] on span "Create Work Order" at bounding box center [711, 366] width 70 height 13
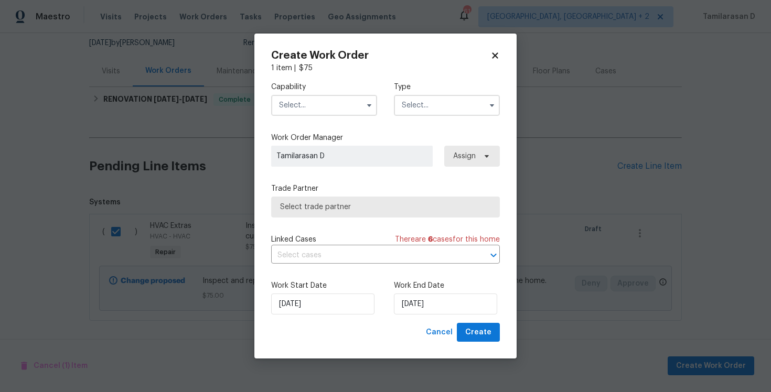
click at [424, 111] on input "text" at bounding box center [447, 105] width 106 height 21
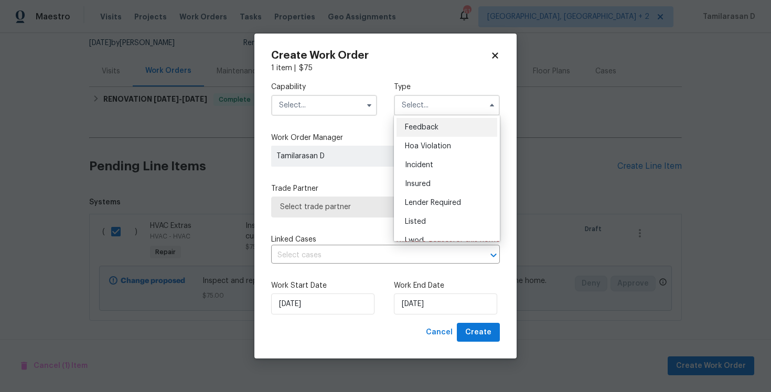
click at [413, 130] on span "Feedback" at bounding box center [422, 127] width 34 height 7
type input "Feedback"
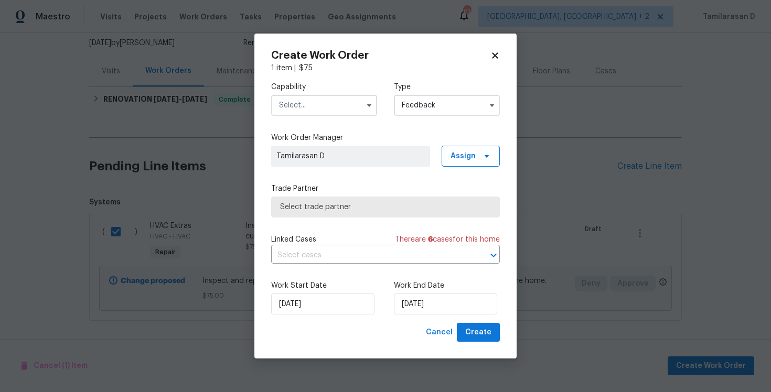
click at [290, 93] on div "Capability" at bounding box center [324, 99] width 106 height 34
click at [290, 100] on input "text" at bounding box center [324, 105] width 106 height 21
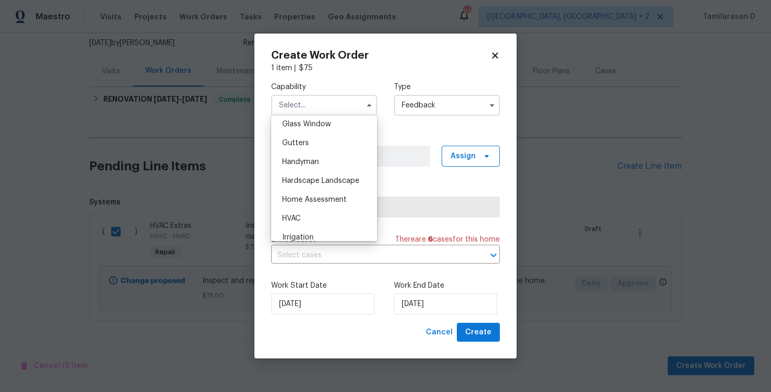
scroll to position [555, 0]
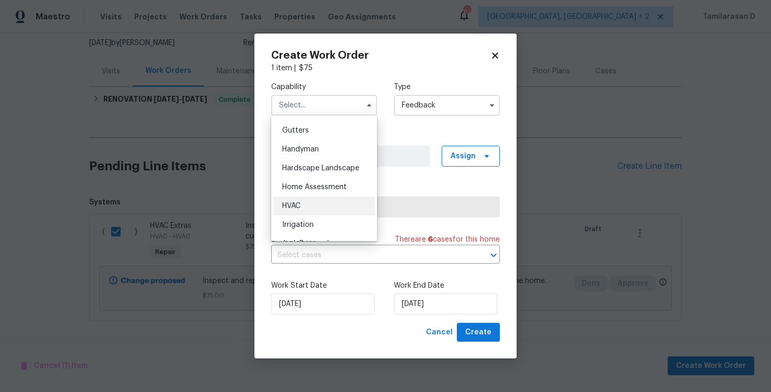
click at [297, 199] on div "HVAC" at bounding box center [324, 206] width 101 height 19
type input "HVAC"
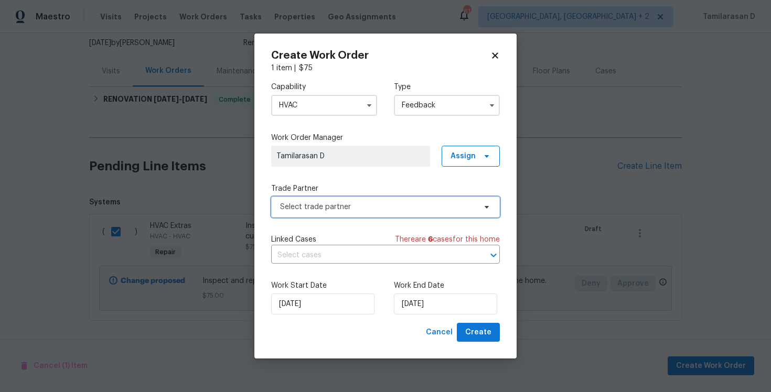
click at [308, 206] on span "Select trade partner" at bounding box center [378, 207] width 196 height 10
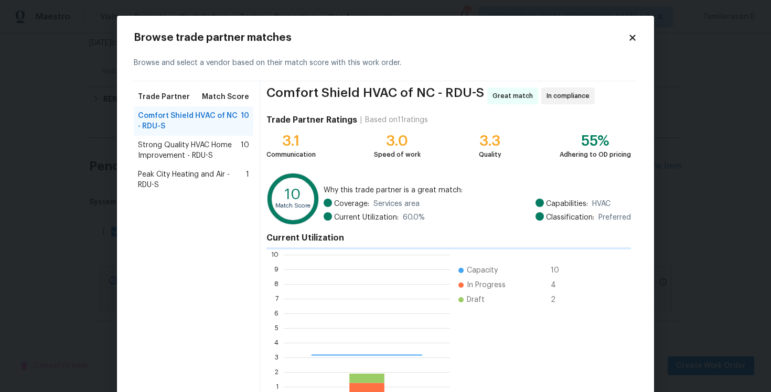
scroll to position [147, 166]
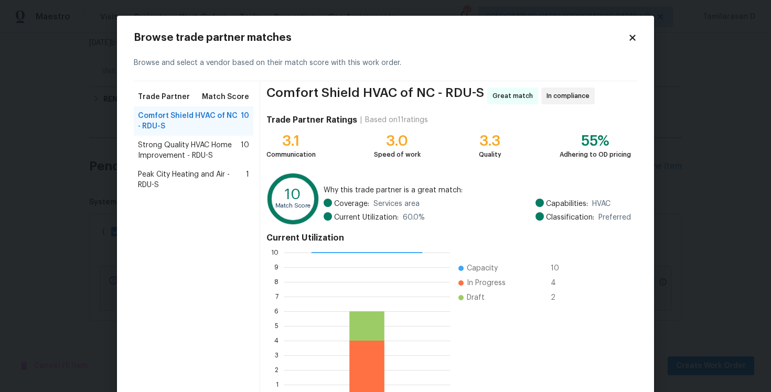
click at [173, 174] on span "Peak City Heating and Air - RDU-S" at bounding box center [192, 179] width 108 height 21
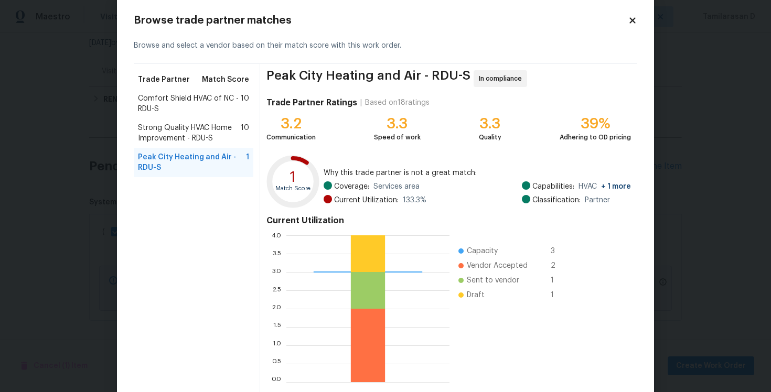
scroll to position [70, 0]
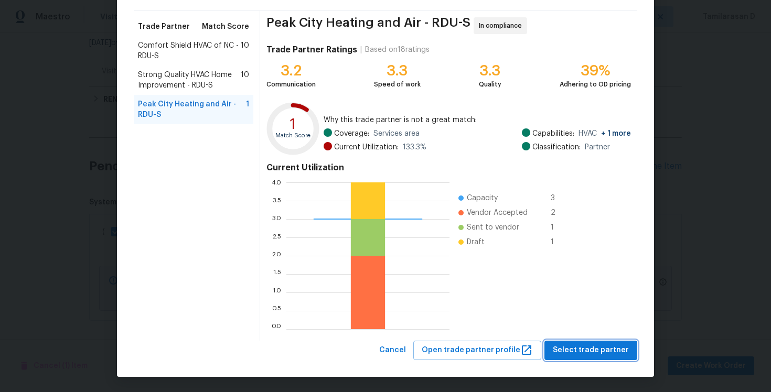
click at [595, 354] on span "Select trade partner" at bounding box center [591, 350] width 76 height 13
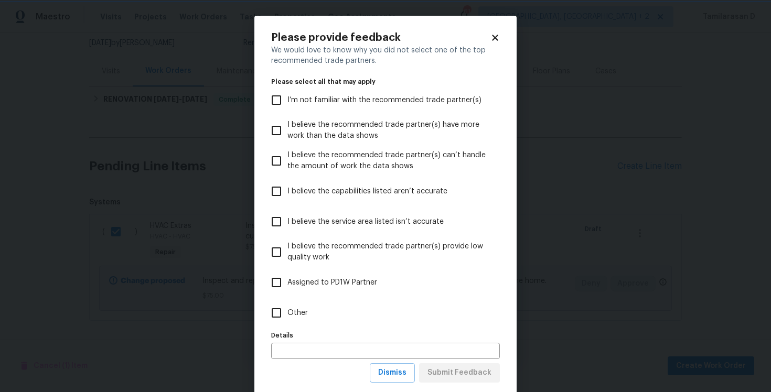
scroll to position [0, 0]
click at [300, 313] on span "Other" at bounding box center [297, 313] width 20 height 11
click at [287, 313] on input "Other" at bounding box center [276, 313] width 22 height 22
checkbox input "true"
click at [465, 367] on span "Submit Feedback" at bounding box center [459, 373] width 64 height 13
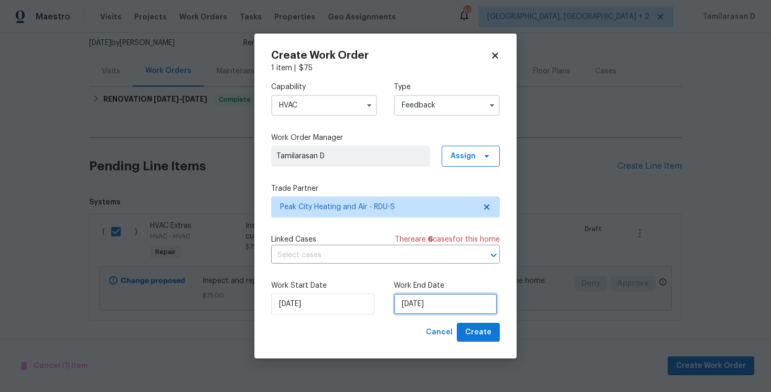
click at [436, 310] on input "06/10/2025" at bounding box center [445, 304] width 103 height 21
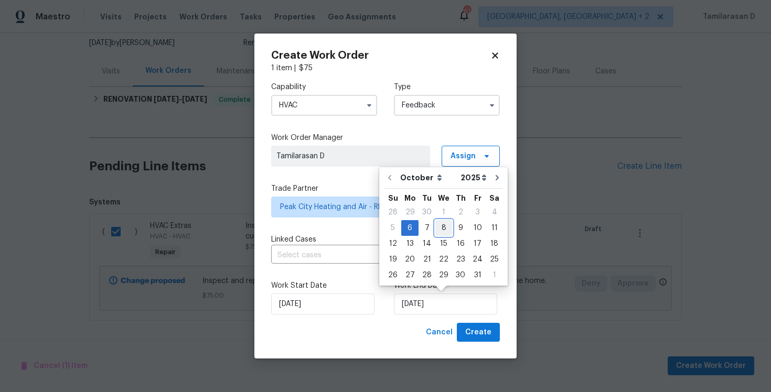
click at [436, 224] on div "8" at bounding box center [443, 228] width 17 height 15
type input "08/10/2025"
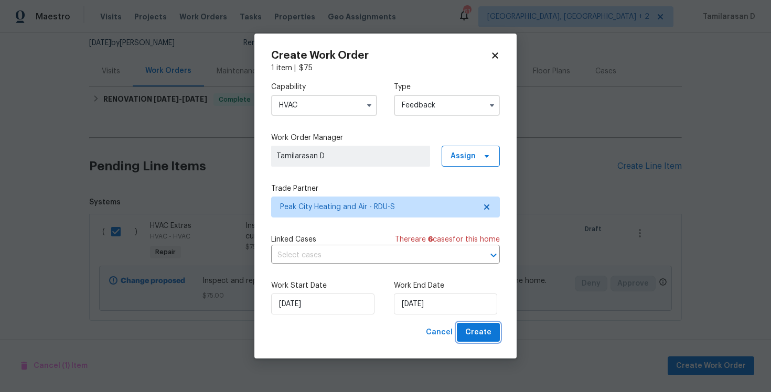
click at [480, 334] on span "Create" at bounding box center [478, 332] width 26 height 13
checkbox input "false"
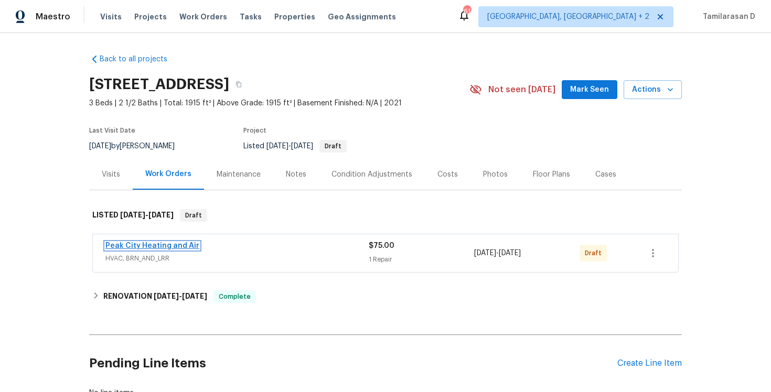
click at [136, 246] on link "Peak City Heating and Air" at bounding box center [152, 245] width 94 height 7
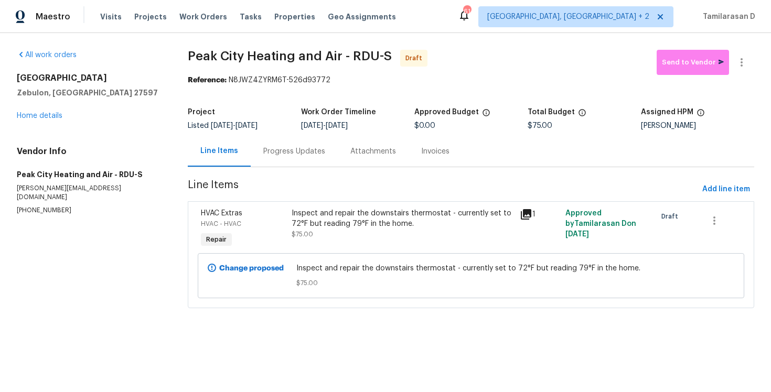
click at [272, 169] on section "Peak City Heating and Air - RDU-S Draft Send to Vendor Reference: N8JWZ4ZYRM6T-…" at bounding box center [471, 185] width 566 height 271
click at [274, 160] on div "Progress Updates" at bounding box center [294, 151] width 87 height 31
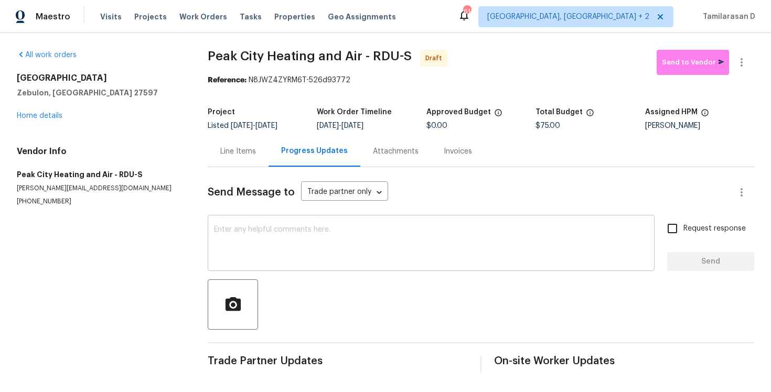
click at [249, 219] on div "x ​" at bounding box center [431, 244] width 447 height 53
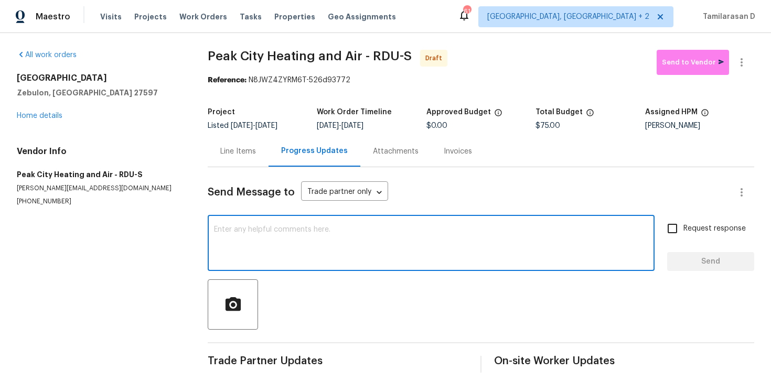
paste textarea "Hey, this is Tamil from Opendoor. I’m confirming you received the WO for the pr…"
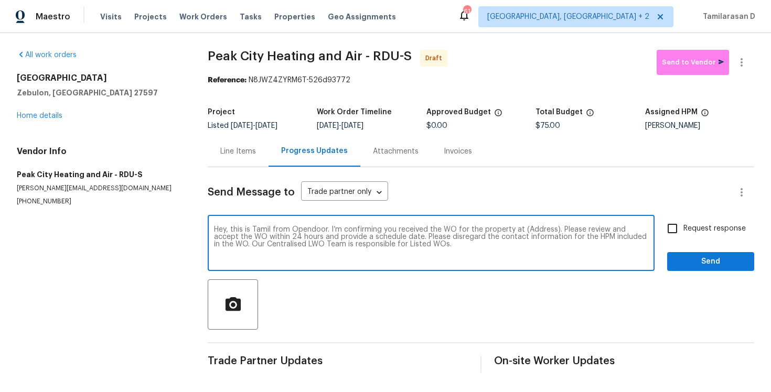
click at [545, 231] on textarea "Hey, this is Tamil from Opendoor. I’m confirming you received the WO for the pr…" at bounding box center [431, 244] width 434 height 37
paste textarea "752 Frosty Way, Zebulon, NC 27597"
type textarea "Hey, this is Tamil from Opendoor. I’m confirming you received the WO for the pr…"
click at [670, 226] on input "Request response" at bounding box center [672, 229] width 22 height 22
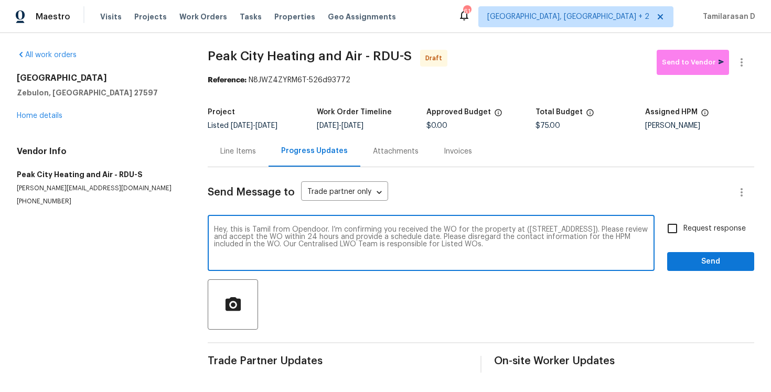
checkbox input "true"
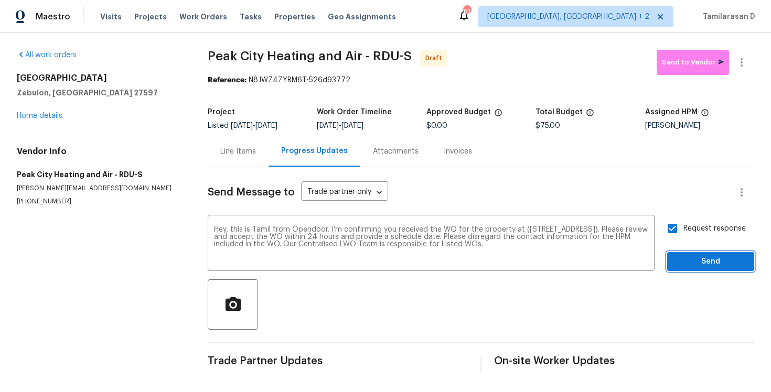
click at [697, 263] on span "Send" at bounding box center [710, 261] width 70 height 13
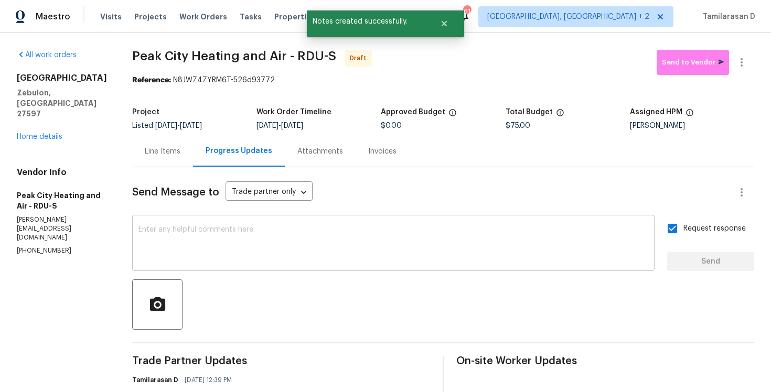
scroll to position [70, 0]
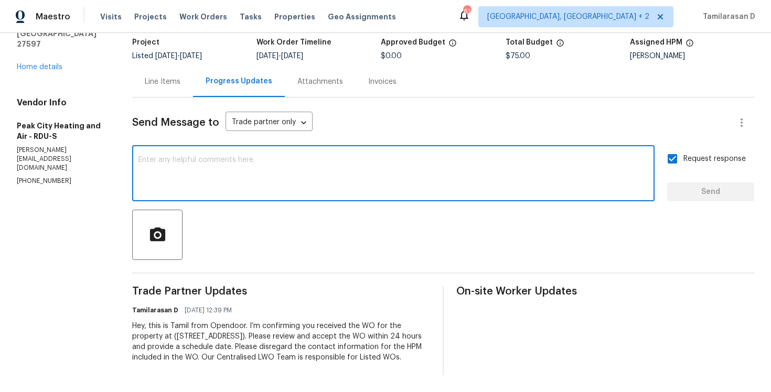
click at [264, 174] on textarea at bounding box center [393, 174] width 510 height 37
paste textarea "Attention All Work Orders must include before-photos (both close-up and wide-an…"
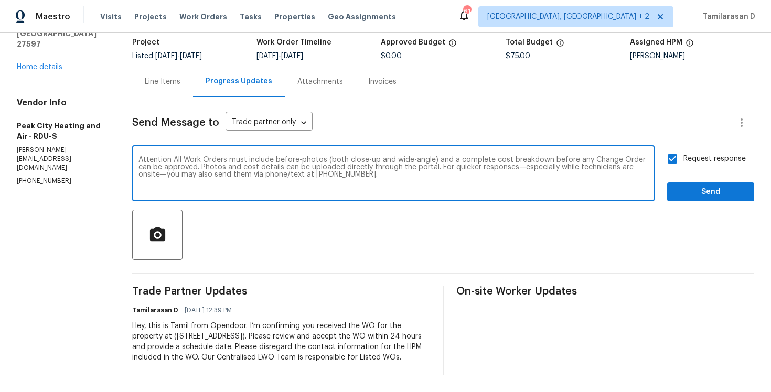
type textarea "Attention All Work Orders must include before-photos (both close-up and wide-an…"
click at [727, 196] on span "Send" at bounding box center [710, 192] width 70 height 13
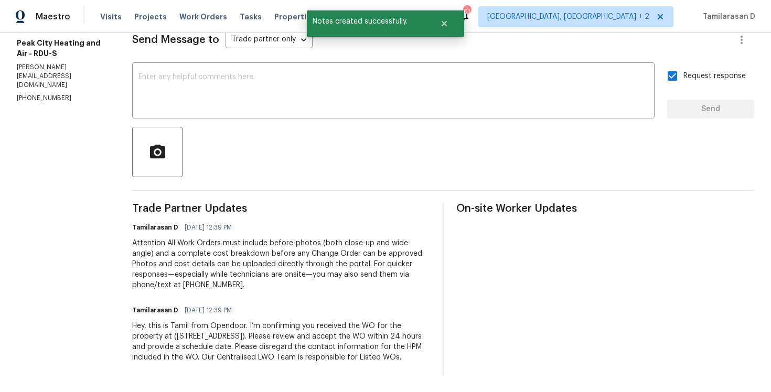
scroll to position [0, 0]
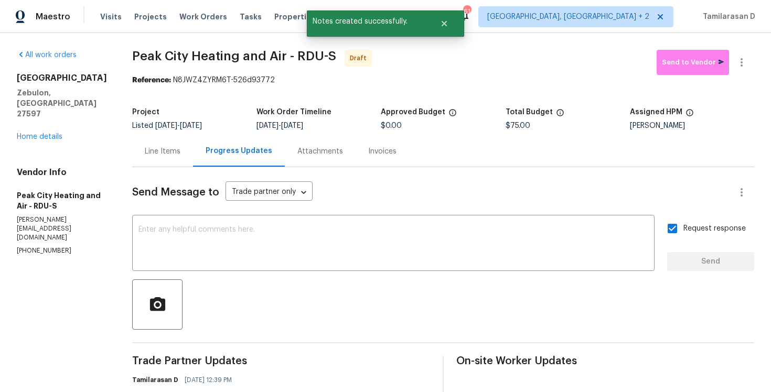
click at [747, 51] on div at bounding box center [741, 62] width 25 height 25
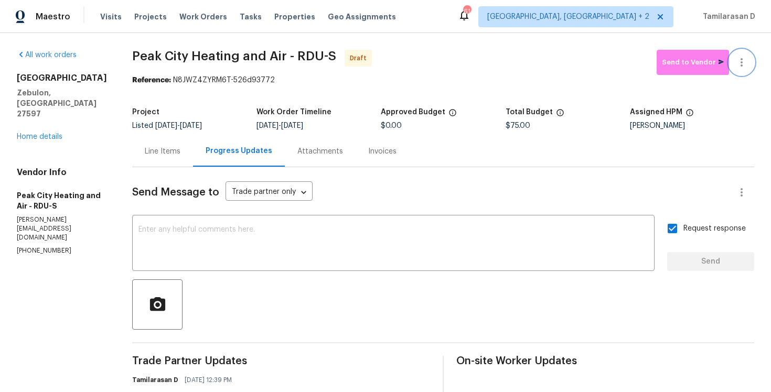
click at [743, 65] on icon "button" at bounding box center [741, 62] width 13 height 13
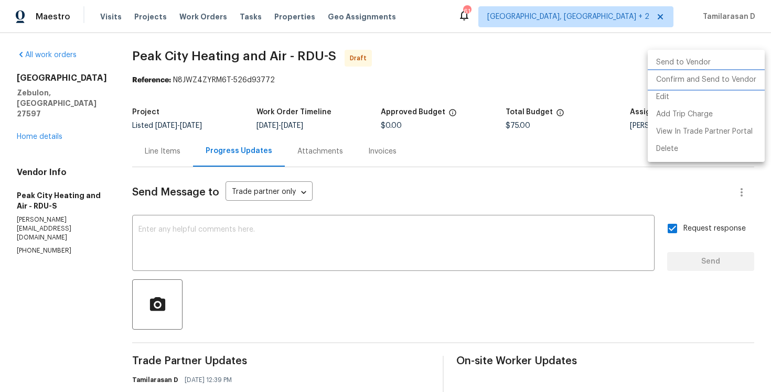
click at [686, 77] on li "Confirm and Send to Vendor" at bounding box center [706, 79] width 117 height 17
click at [547, 68] on div at bounding box center [385, 196] width 771 height 392
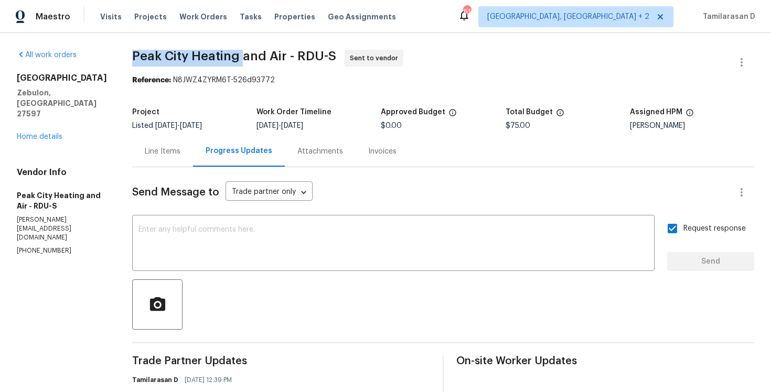
drag, startPoint x: 121, startPoint y: 53, endPoint x: 232, endPoint y: 63, distance: 112.1
click at [232, 63] on div "All work orders 752 Frosty Way Zebulon, NC 27597 Home details Vendor Info Peak …" at bounding box center [385, 289] width 771 height 512
copy span "Peak City Heating"
copy span "Peak City Heating and Air"
click at [159, 145] on div "Line Items" at bounding box center [162, 151] width 61 height 31
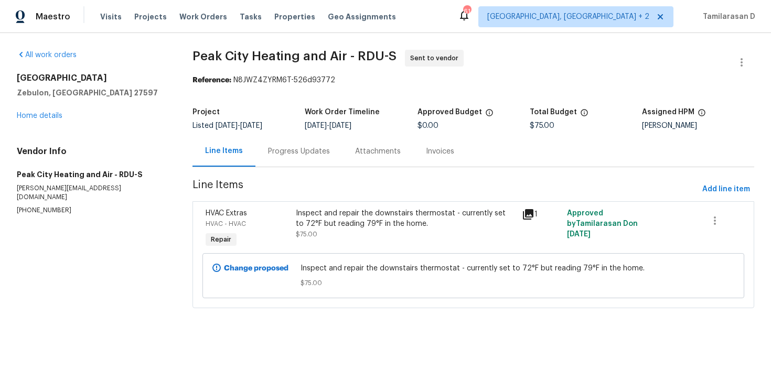
click at [149, 55] on div "All work orders" at bounding box center [92, 55] width 151 height 10
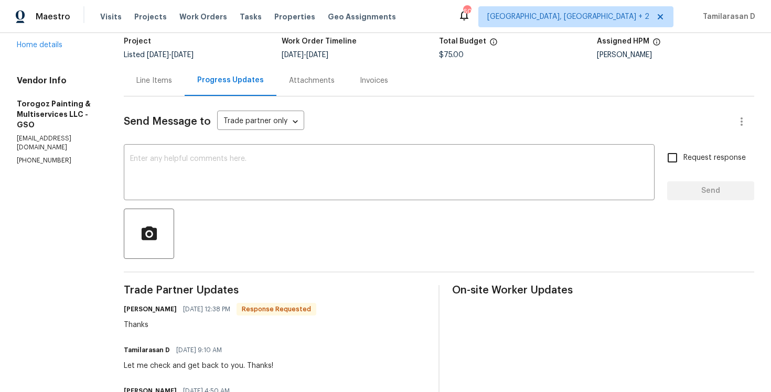
scroll to position [58, 0]
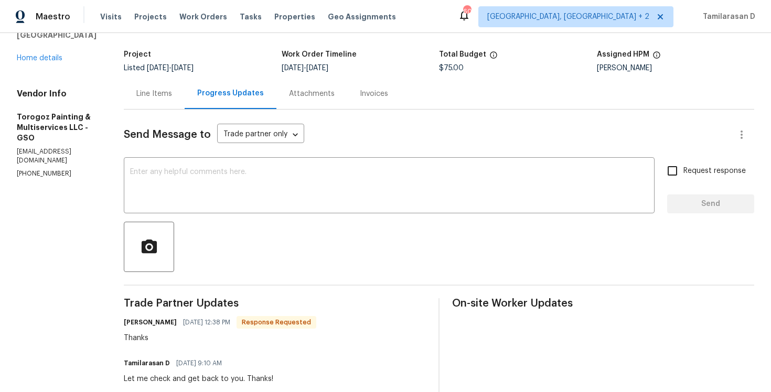
click at [174, 105] on div "Line Items" at bounding box center [154, 93] width 61 height 31
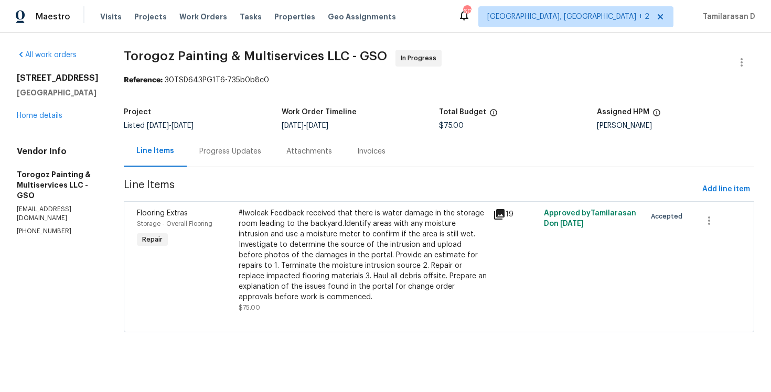
click at [257, 154] on div "Progress Updates" at bounding box center [230, 151] width 62 height 10
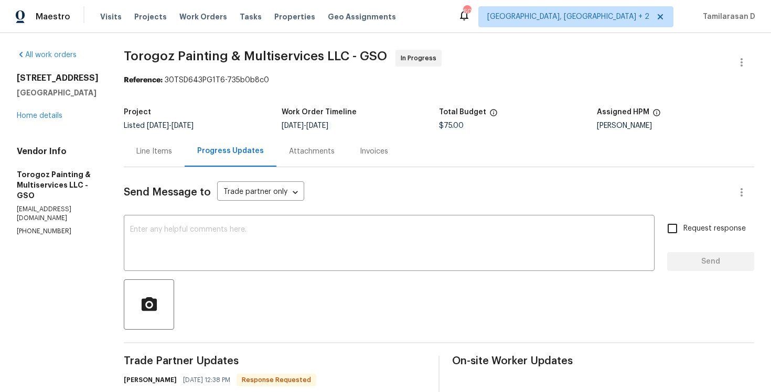
click at [172, 153] on div "Line Items" at bounding box center [154, 151] width 36 height 10
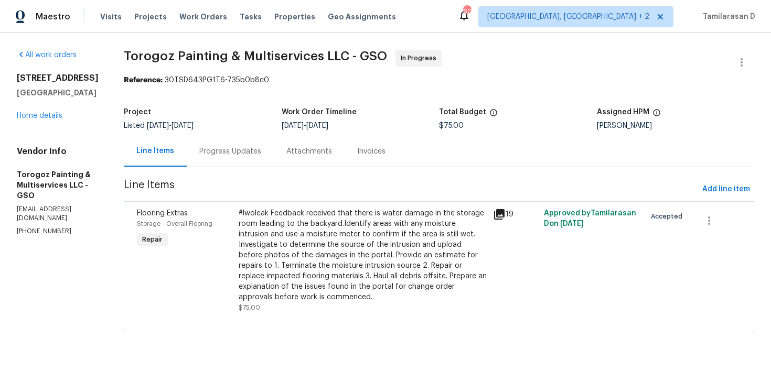
click at [296, 208] on div "#lwoleak Feedback received that there is water damage in the storage room leadi…" at bounding box center [362, 260] width 254 height 111
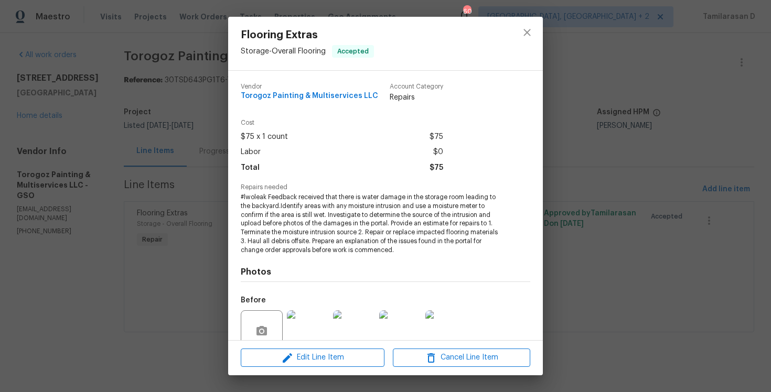
click at [307, 346] on div "Edit Line Item Cancel Line Item" at bounding box center [385, 357] width 315 height 35
click at [307, 358] on span "Edit Line Item" at bounding box center [312, 357] width 137 height 13
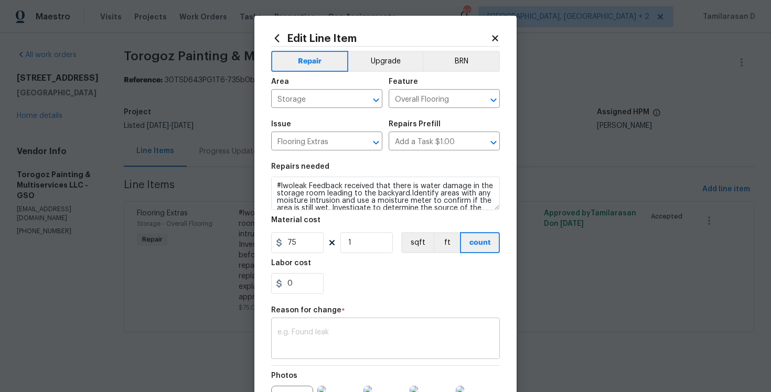
click at [332, 342] on textarea at bounding box center [385, 340] width 216 height 22
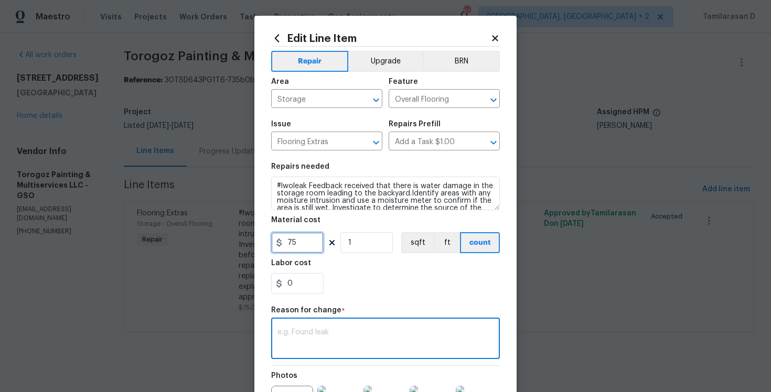
click at [300, 246] on input "75" at bounding box center [297, 242] width 52 height 21
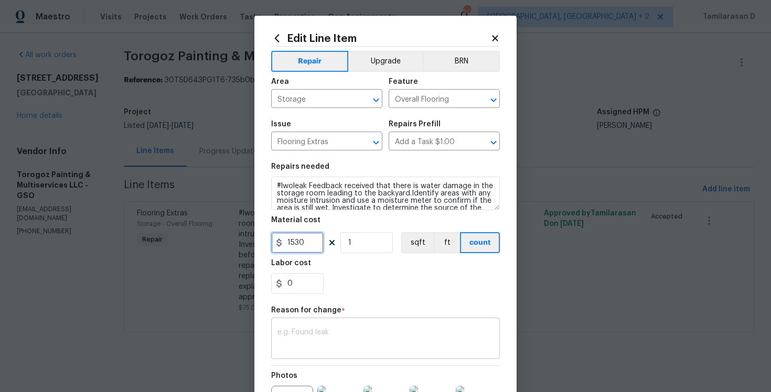
type input "1530"
click at [305, 324] on div "x ​" at bounding box center [385, 339] width 229 height 39
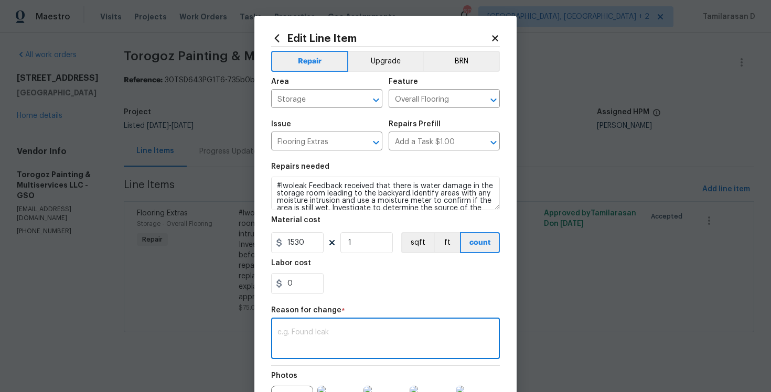
paste textarea "(TD) Updated cost per BR team approval."
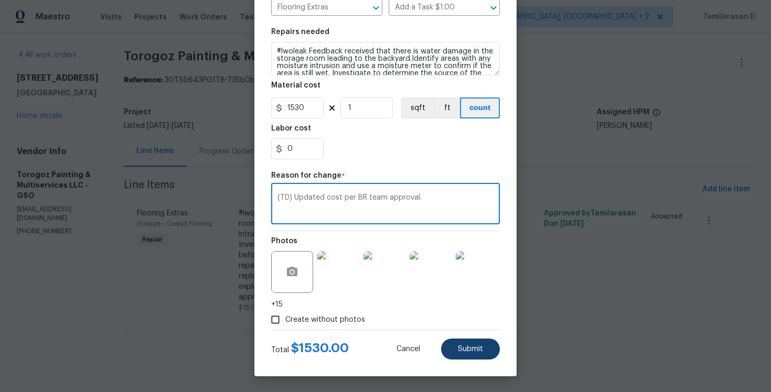
type textarea "(TD) Updated cost per BR team approval."
click at [470, 339] on button "Submit" at bounding box center [470, 349] width 59 height 21
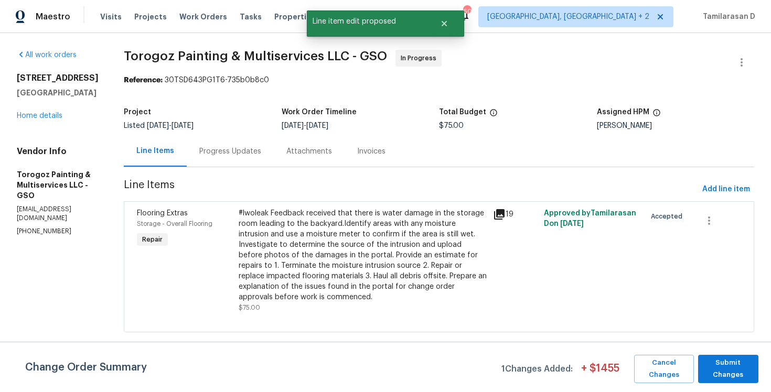
scroll to position [0, 0]
click at [733, 373] on span "Submit Changes" at bounding box center [728, 369] width 50 height 24
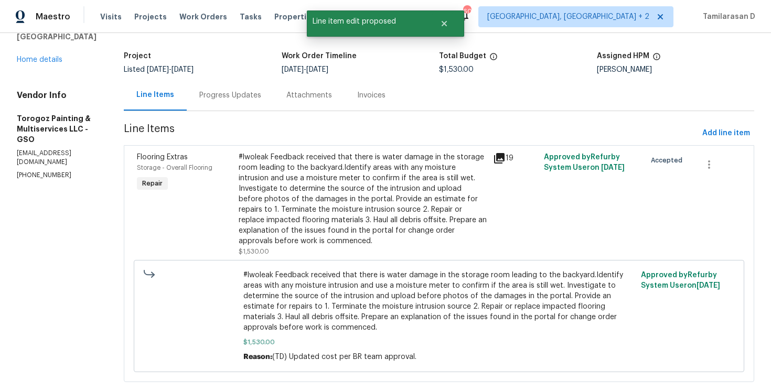
scroll to position [44, 0]
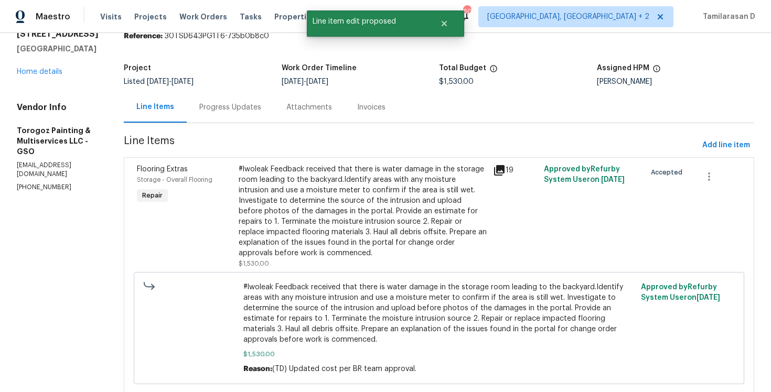
click at [259, 111] on div "Progress Updates" at bounding box center [230, 107] width 62 height 10
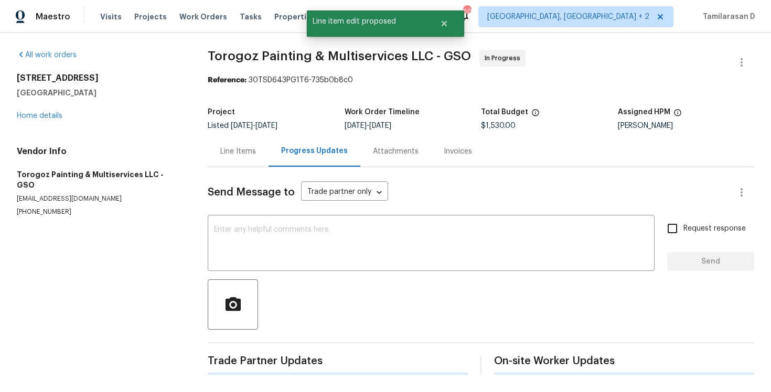
click at [259, 209] on div "Send Message to Trade partner only Trade partner only ​ x ​ Request response Se…" at bounding box center [481, 271] width 546 height 208
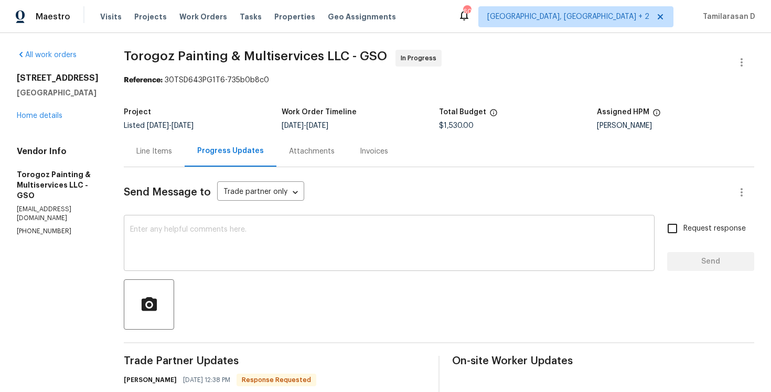
click at [245, 228] on textarea at bounding box center [389, 244] width 518 height 37
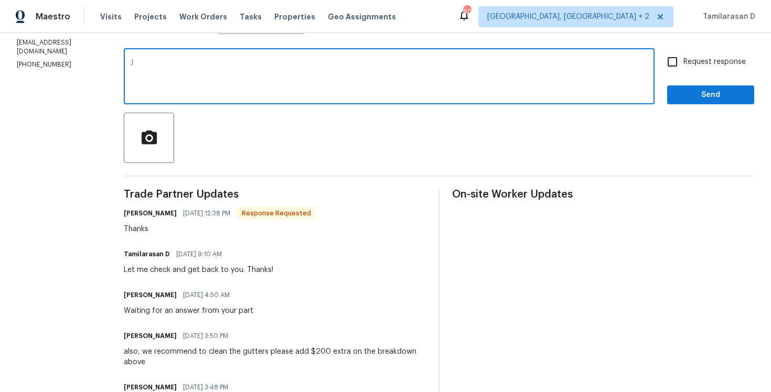
scroll to position [171, 0]
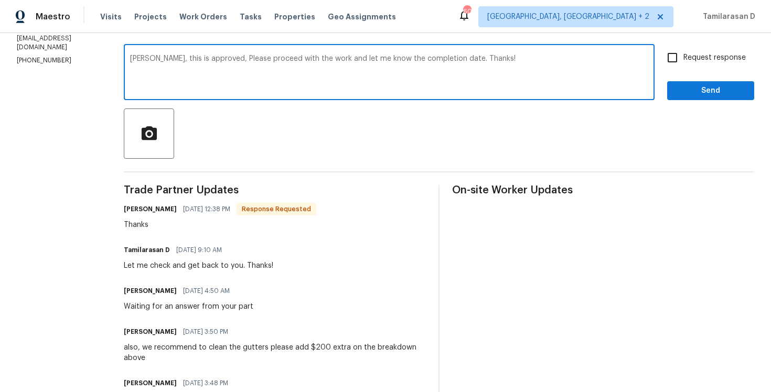
click at [524, 72] on textarea "[PERSON_NAME], this is approved, Please proceed with the work and let me know t…" at bounding box center [389, 73] width 518 height 37
click at [503, 60] on textarea "[PERSON_NAME], this is approved, Please proceed with the work and let me know t…" at bounding box center [389, 73] width 518 height 37
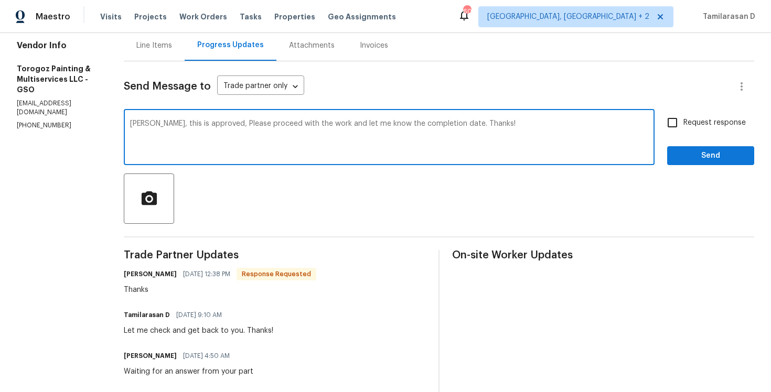
scroll to position [62, 0]
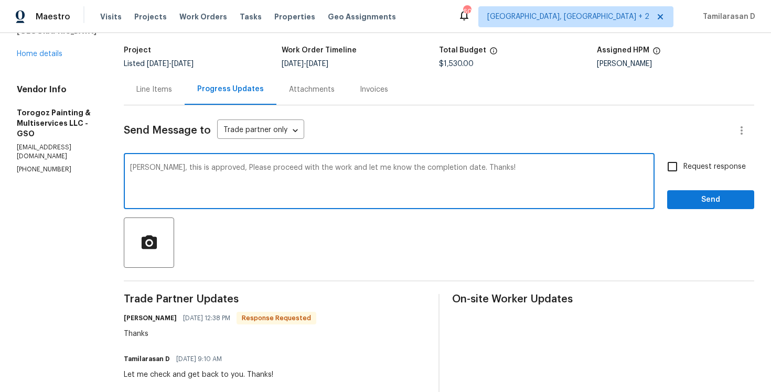
type textarea "[PERSON_NAME], this is approved, Please proceed with the work and let me know t…"
click at [689, 171] on span "Request response" at bounding box center [714, 167] width 62 height 11
click at [683, 171] on input "Request response" at bounding box center [672, 167] width 22 height 22
checkbox input "true"
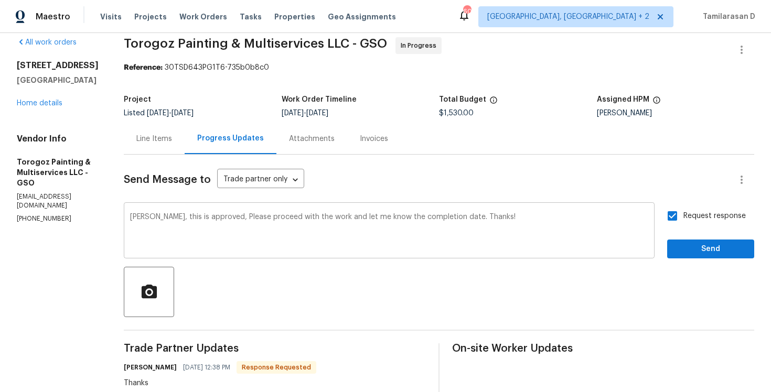
scroll to position [24, 0]
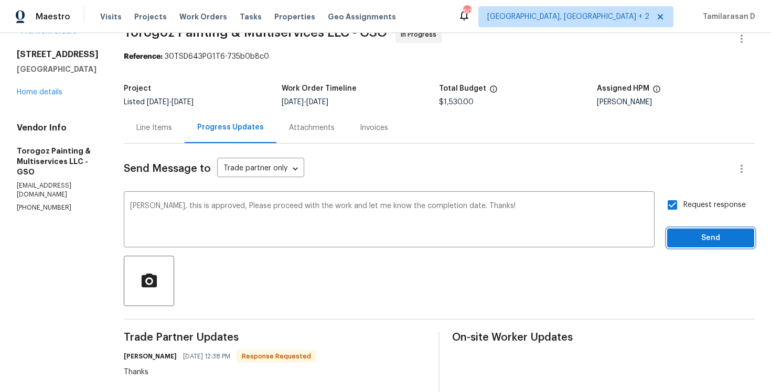
click at [701, 236] on span "Send" at bounding box center [710, 238] width 70 height 13
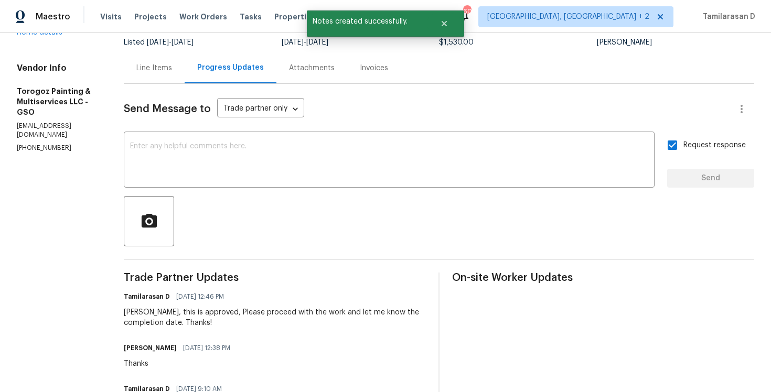
scroll to position [0, 0]
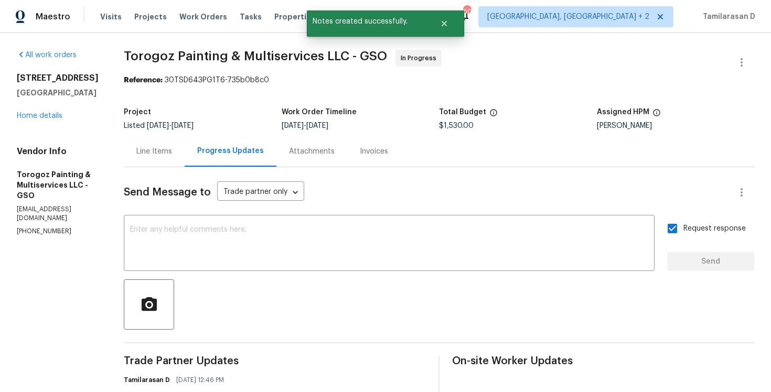
click at [177, 163] on div "Line Items" at bounding box center [154, 151] width 61 height 31
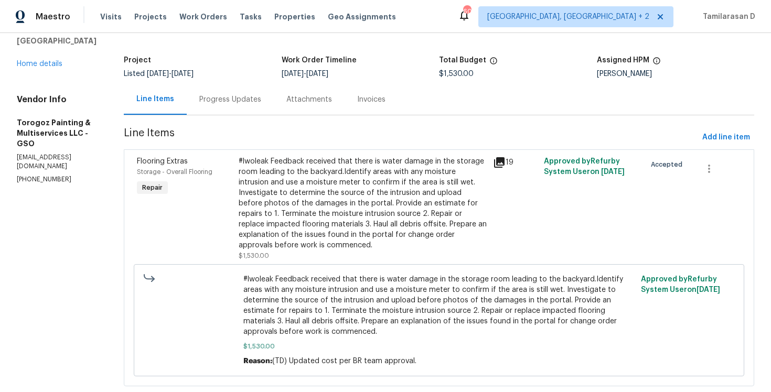
scroll to position [76, 0]
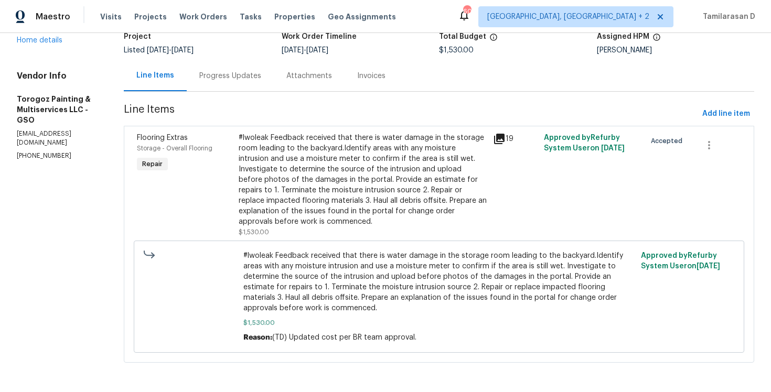
click at [289, 103] on section "Torogoz Painting & Multiservices LLC - GSO In Progress Reference: 30TSD643PG1T6…" at bounding box center [439, 174] width 630 height 401
click at [298, 105] on span "Line Items" at bounding box center [411, 113] width 574 height 19
click at [264, 87] on div "Progress Updates" at bounding box center [230, 75] width 87 height 31
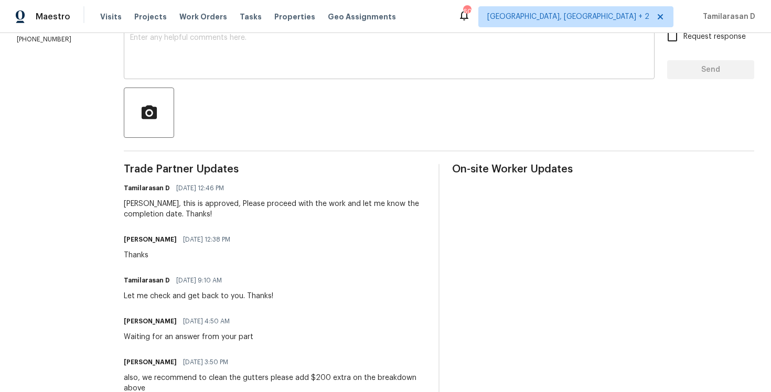
scroll to position [196, 0]
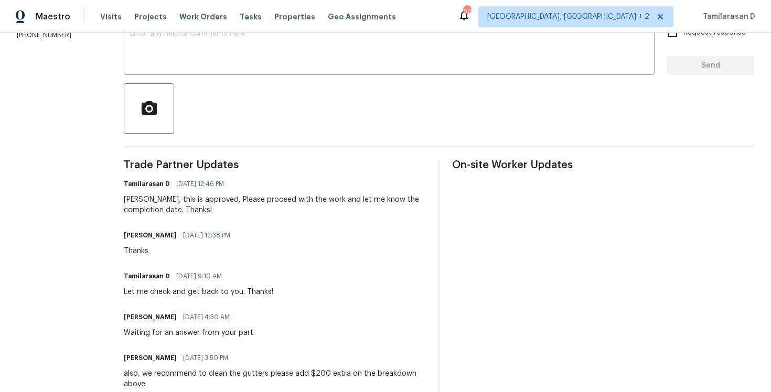
click at [218, 207] on div "[PERSON_NAME], this is approved, Please proceed with the work and let me know t…" at bounding box center [275, 205] width 302 height 21
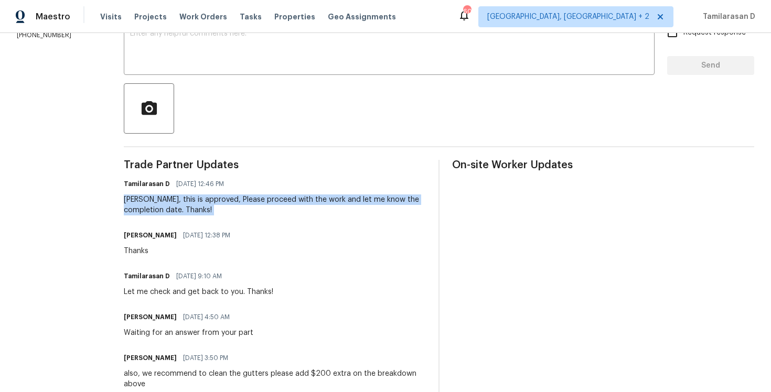
click at [179, 203] on div "[PERSON_NAME], this is approved, Please proceed with the work and let me know t…" at bounding box center [275, 205] width 302 height 21
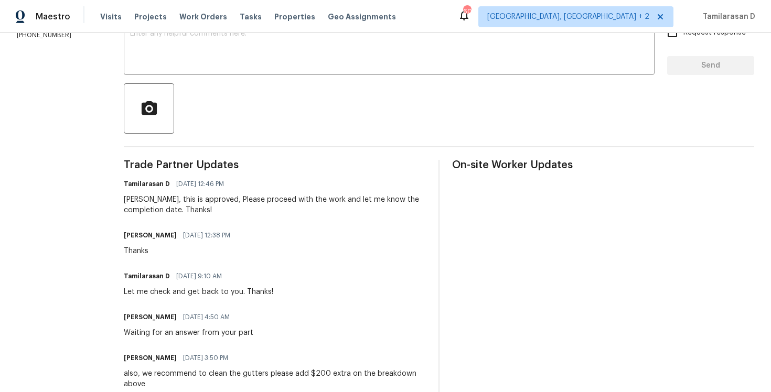
click at [179, 203] on div "[PERSON_NAME], this is approved, Please proceed with the work and let me know t…" at bounding box center [275, 205] width 302 height 21
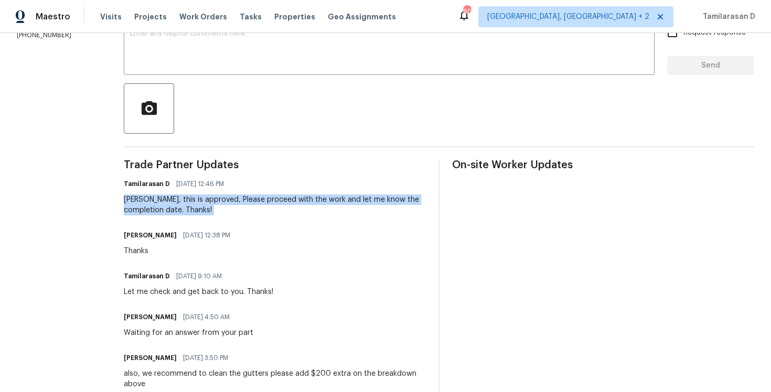
click at [238, 204] on div "[PERSON_NAME], this is approved, Please proceed with the work and let me know t…" at bounding box center [275, 205] width 302 height 21
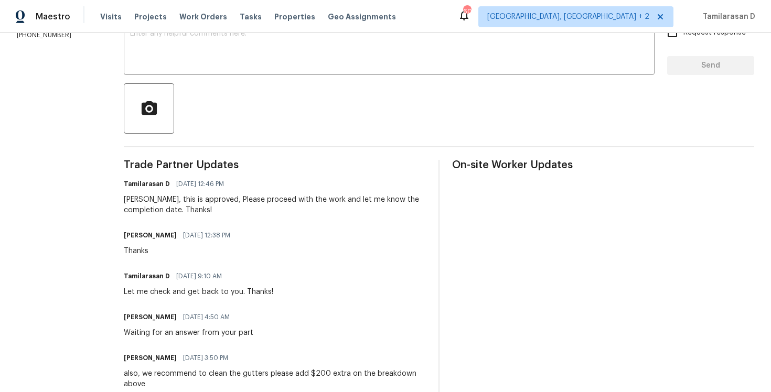
click at [238, 204] on div "[PERSON_NAME], this is approved, Please proceed with the work and let me know t…" at bounding box center [275, 205] width 302 height 21
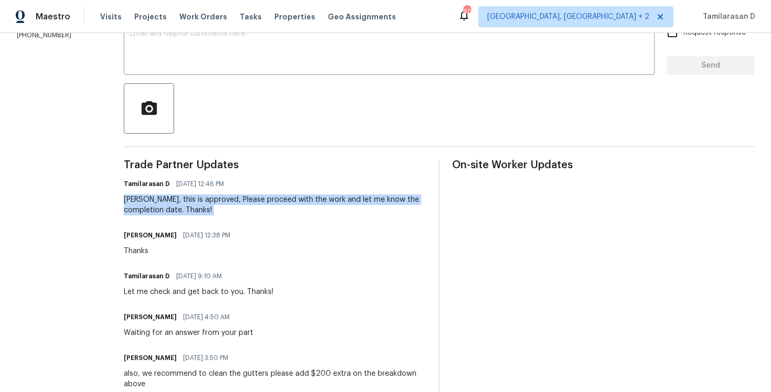
click at [238, 204] on div "[PERSON_NAME], this is approved, Please proceed with the work and let me know t…" at bounding box center [275, 205] width 302 height 21
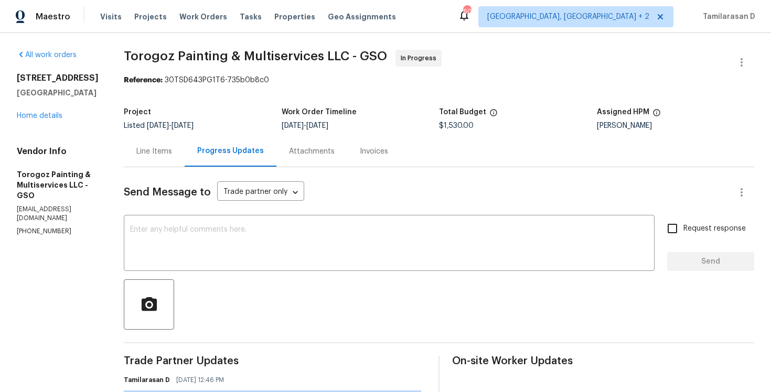
click at [172, 152] on div "Line Items" at bounding box center [154, 151] width 36 height 10
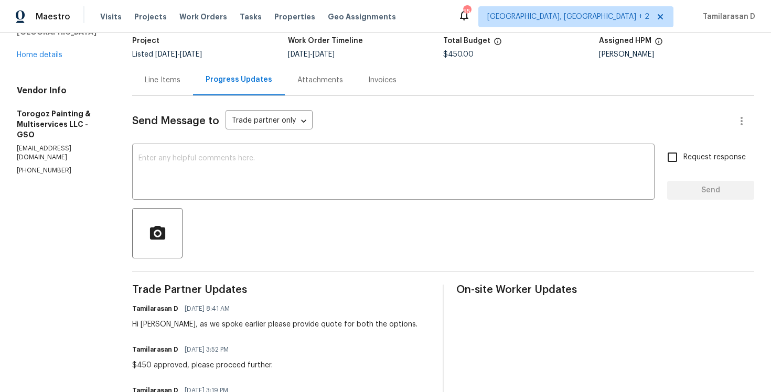
scroll to position [78, 0]
